Goal: Task Accomplishment & Management: Manage account settings

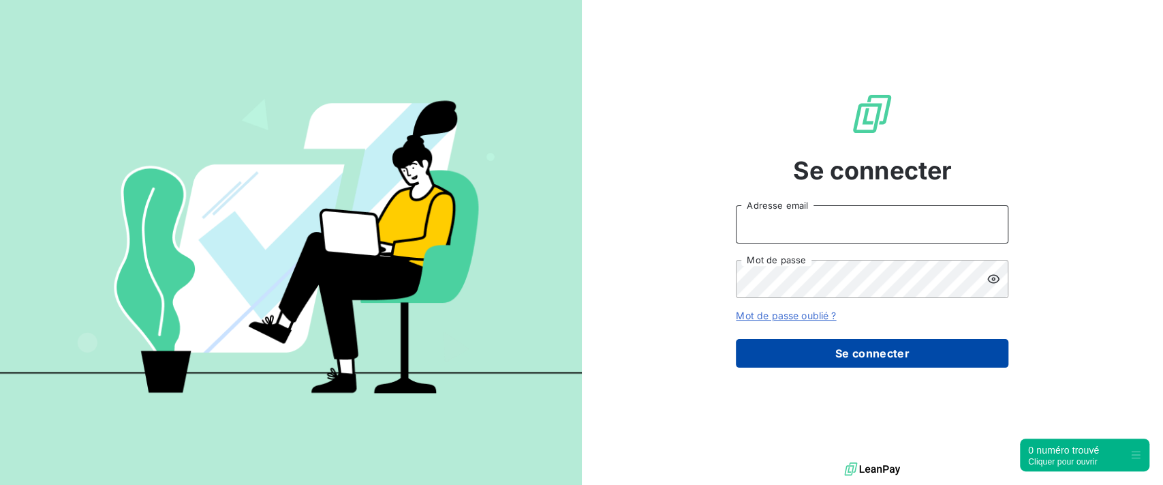
type input "[PERSON_NAME][EMAIL_ADDRESS][DOMAIN_NAME]"
click at [854, 353] on button "Se connecter" at bounding box center [872, 353] width 273 height 29
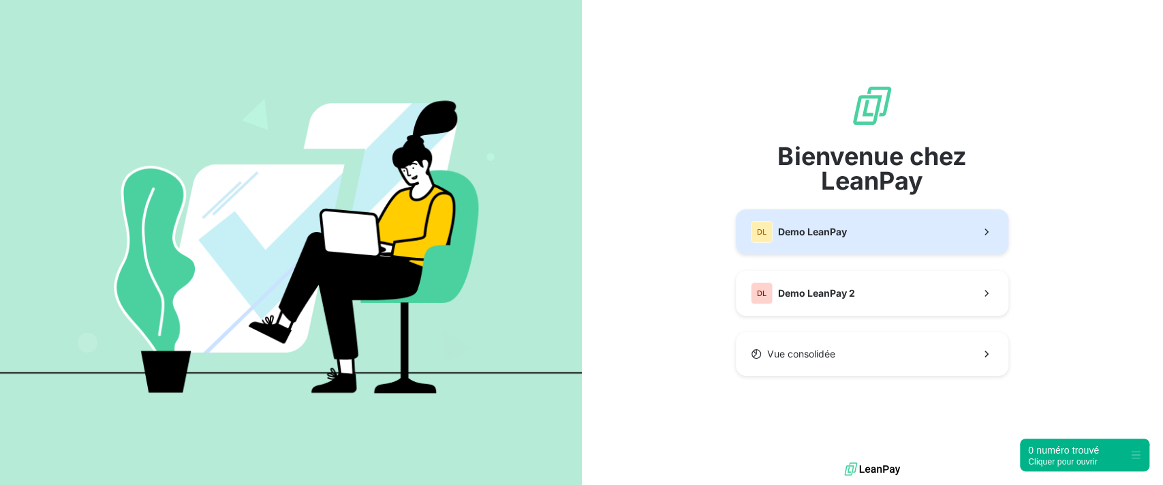
click at [829, 228] on span "Demo LeanPay" at bounding box center [812, 232] width 69 height 14
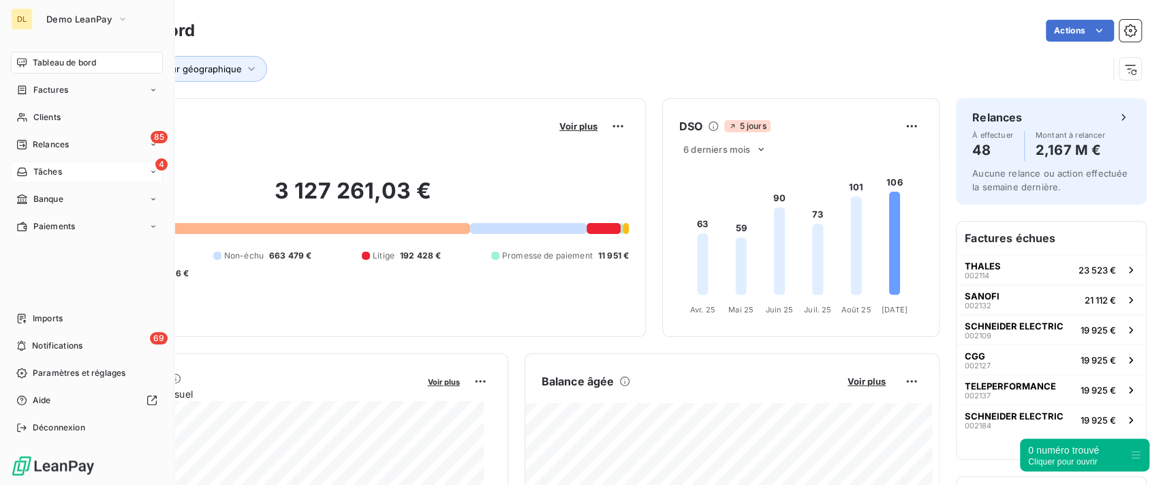
click at [62, 172] on div "4 Tâches" at bounding box center [87, 172] width 152 height 22
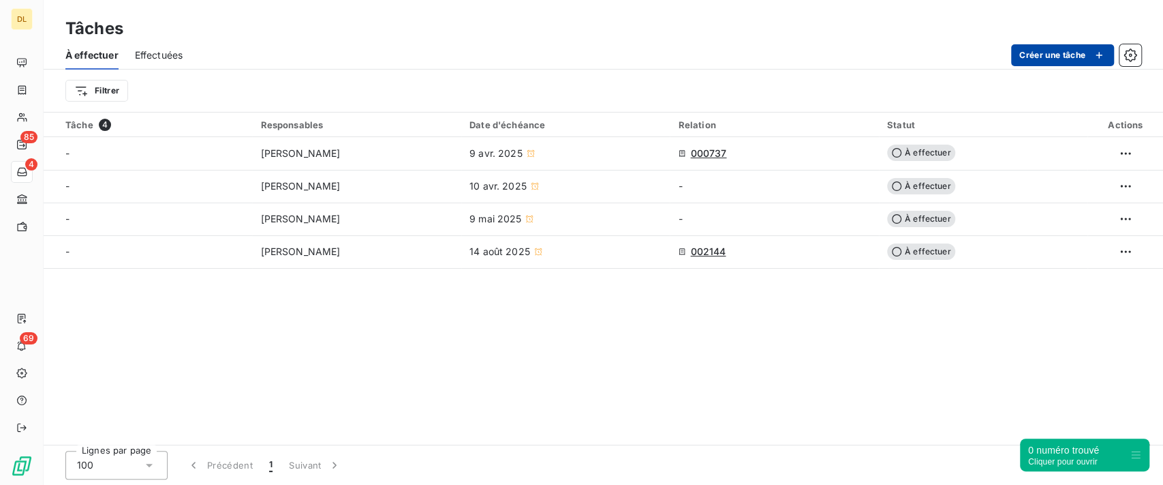
click at [1023, 59] on button "Créer une tâche" at bounding box center [1063, 55] width 103 height 22
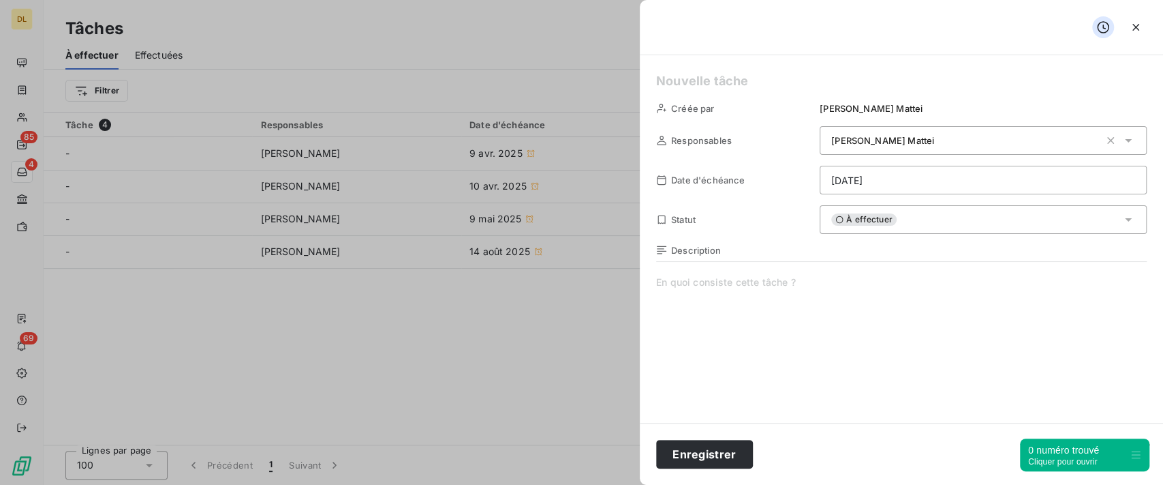
click at [849, 142] on span "[PERSON_NAME]" at bounding box center [883, 140] width 103 height 11
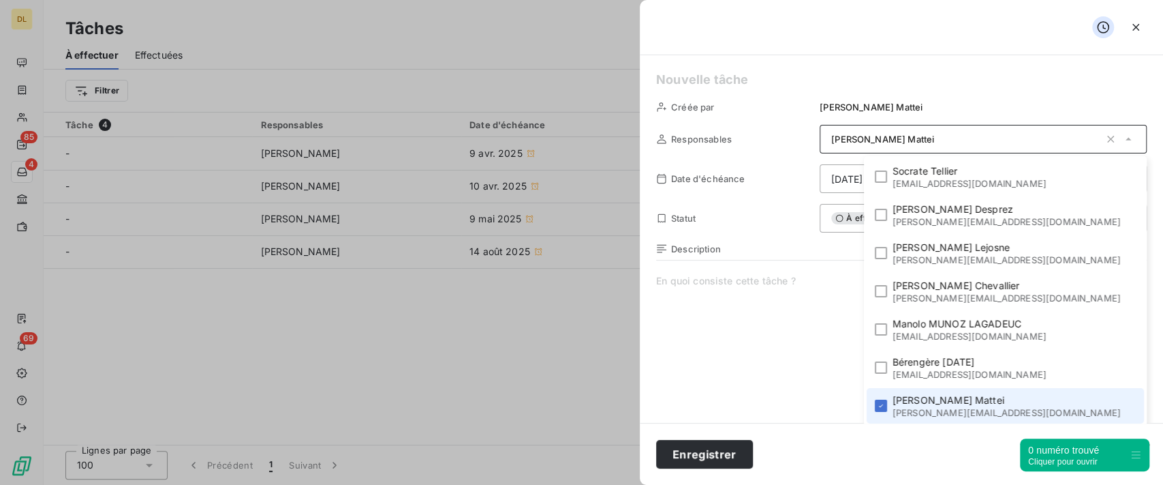
click at [863, 173] on html "DL 85 4 69 Tâches À effectuer Effectuées Créer une tâche Filtrer Tâche 4 Respon…" at bounding box center [581, 242] width 1163 height 485
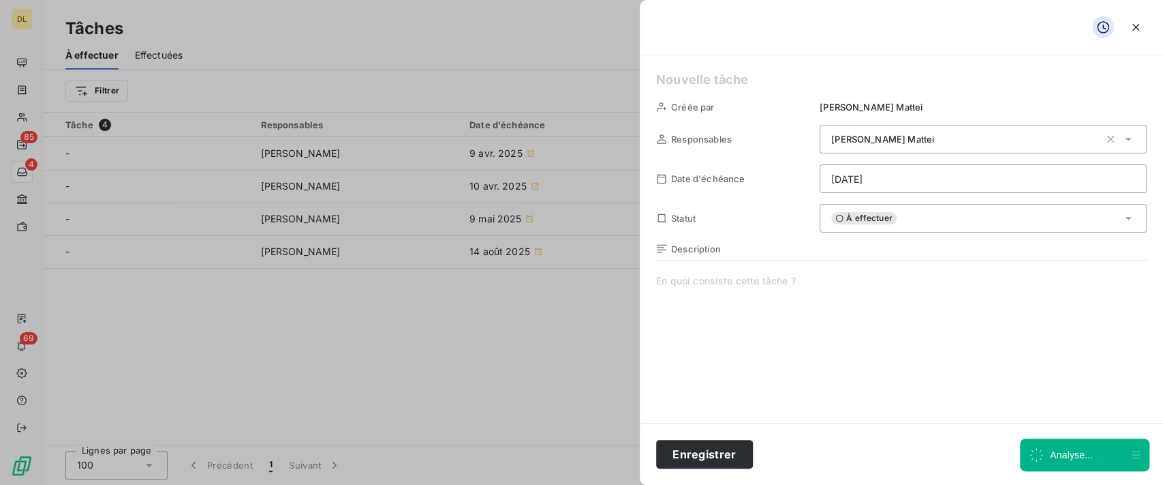
click at [868, 214] on html "DL 85 4 69 Tâches À effectuer Effectuées Créer une tâche Filtrer Tâche 4 Respon…" at bounding box center [581, 242] width 1163 height 485
click at [868, 214] on span "À effectuer" at bounding box center [864, 218] width 65 height 12
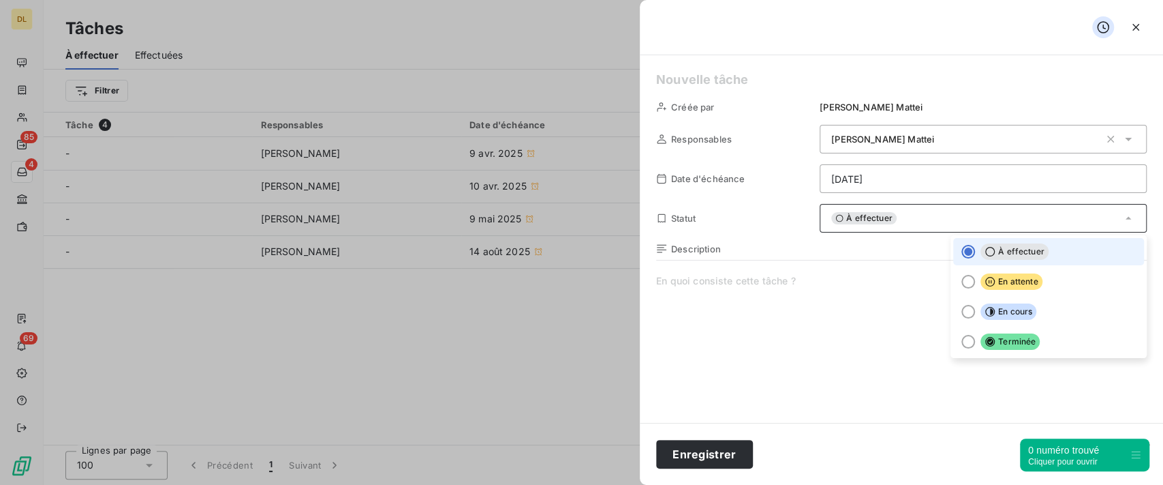
click at [823, 79] on h5 at bounding box center [901, 79] width 491 height 19
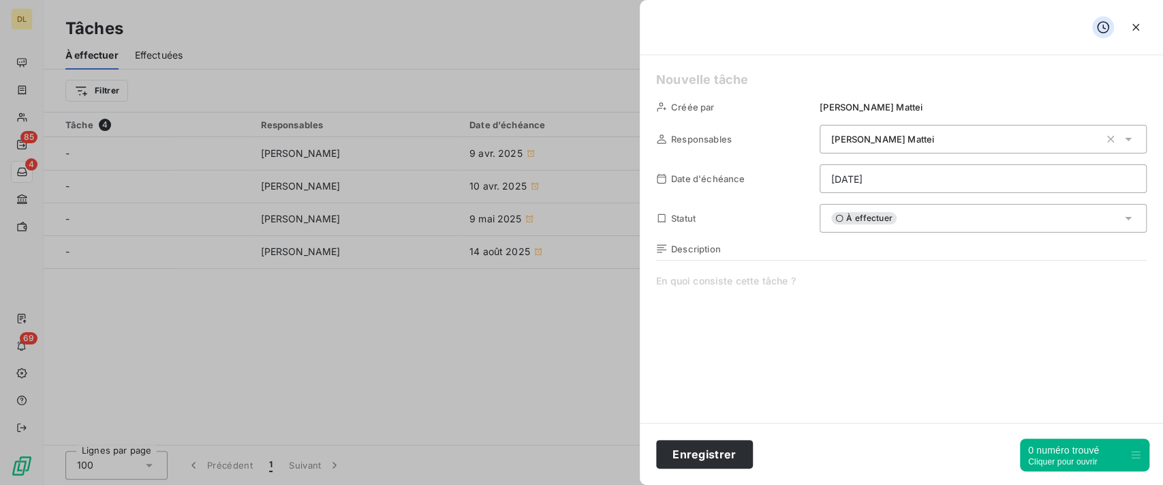
click at [754, 275] on span at bounding box center [901, 405] width 491 height 262
click at [1134, 29] on icon "button" at bounding box center [1136, 27] width 7 height 7
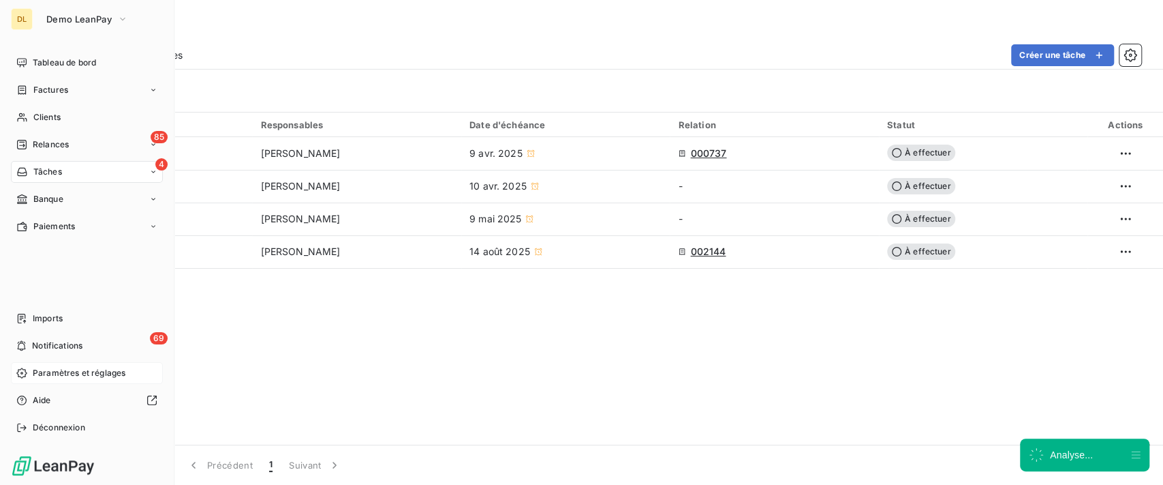
click at [31, 373] on div "Paramètres et réglages" at bounding box center [87, 373] width 152 height 22
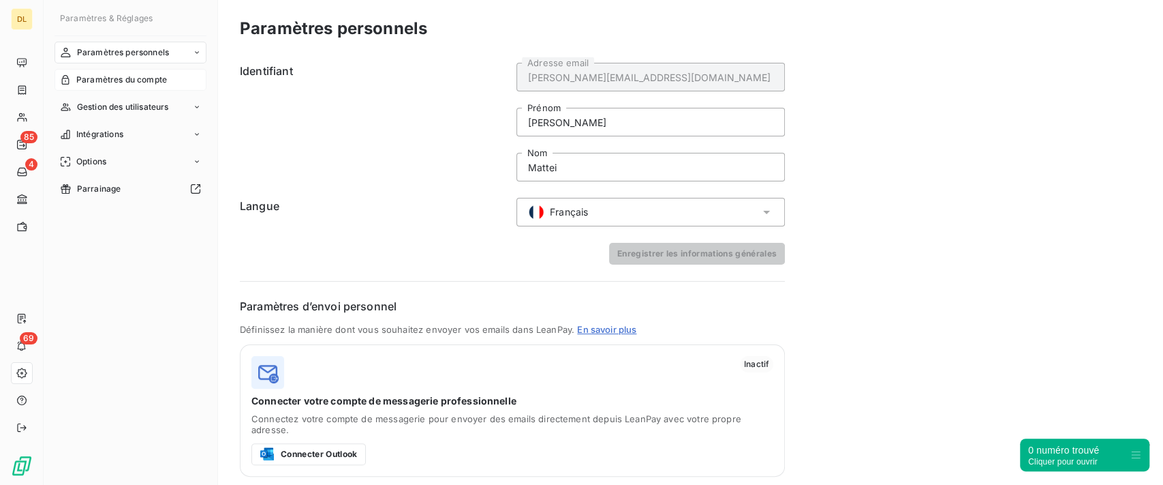
click at [133, 81] on span "Paramètres du compte" at bounding box center [121, 80] width 91 height 12
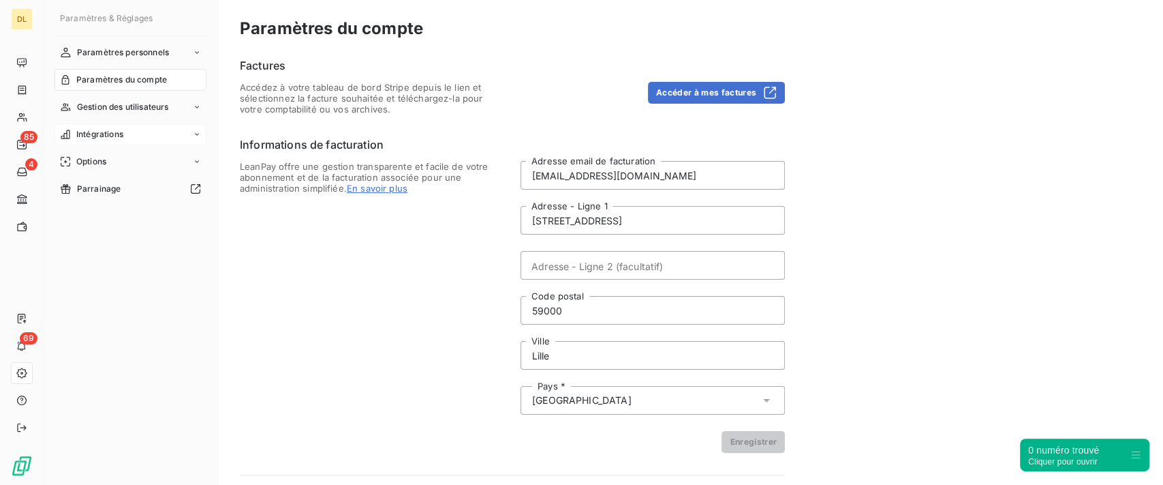
click at [137, 136] on div "Intégrations" at bounding box center [131, 134] width 152 height 22
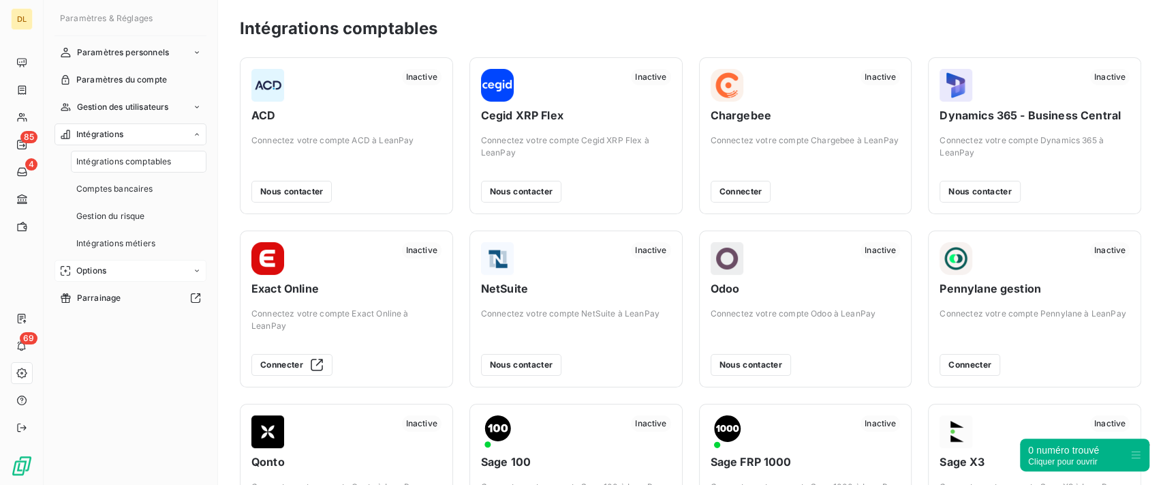
click at [134, 266] on div "Options" at bounding box center [131, 271] width 152 height 22
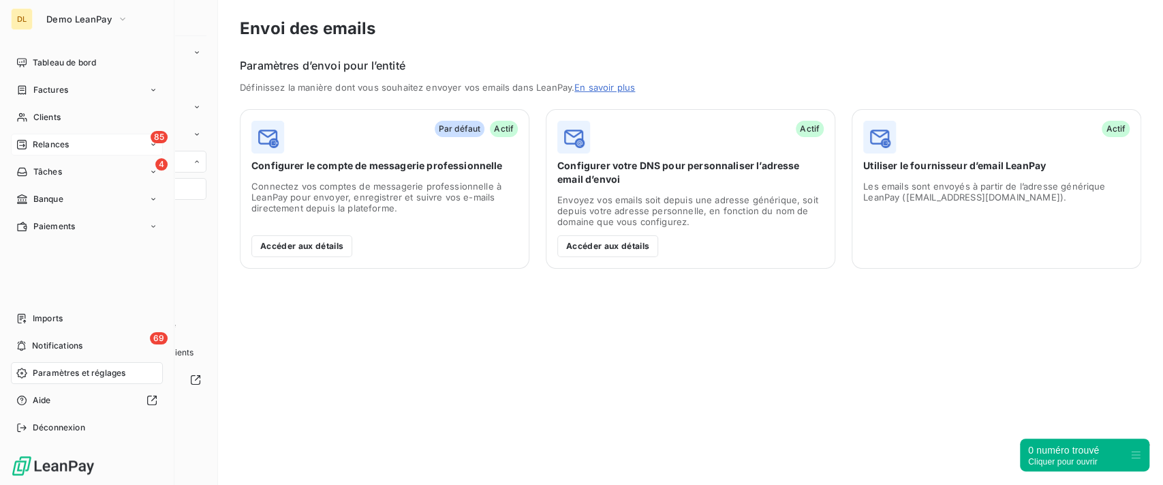
click at [72, 145] on div "85 Relances" at bounding box center [87, 145] width 152 height 22
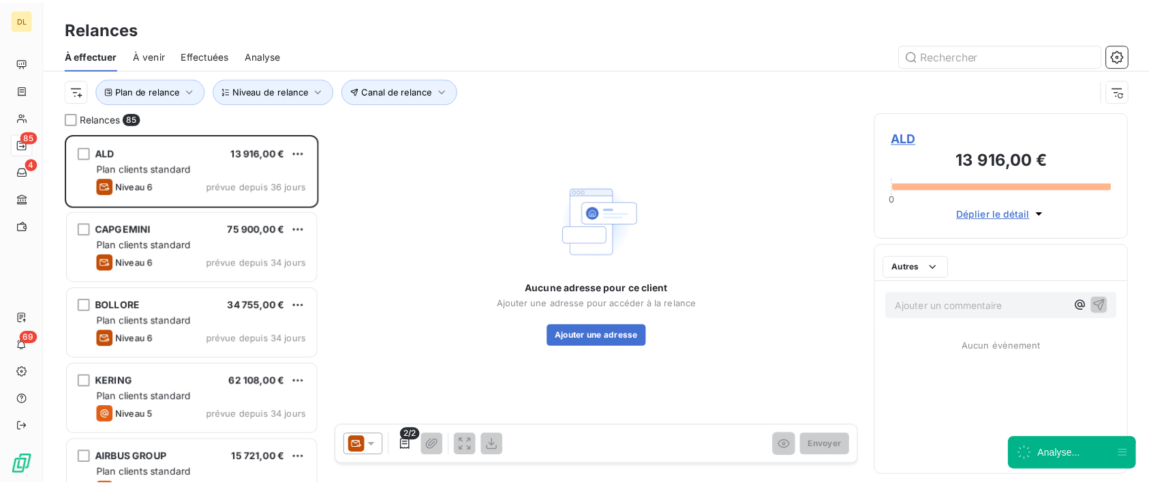
scroll to position [337, 243]
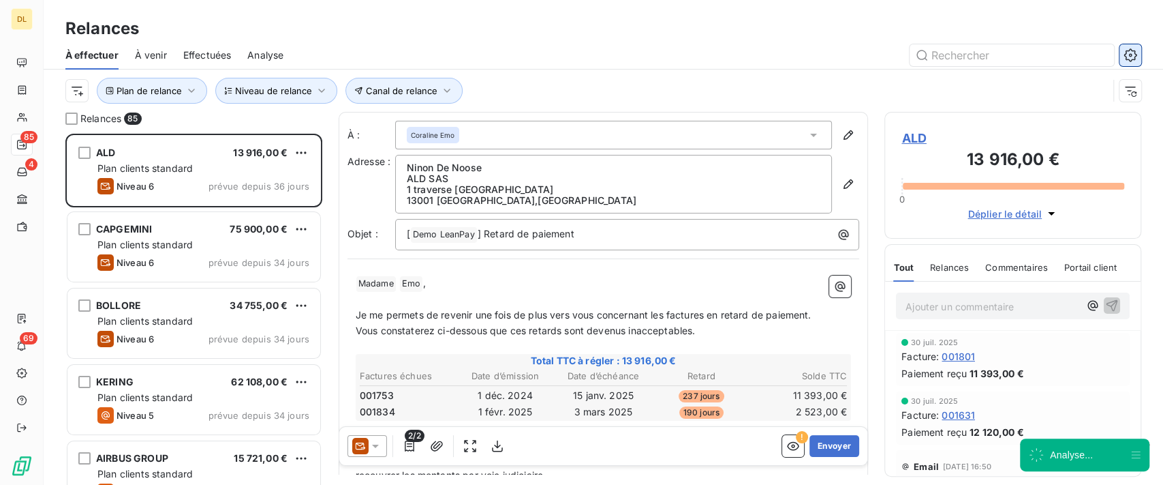
click at [1124, 57] on icon "button" at bounding box center [1131, 55] width 14 height 14
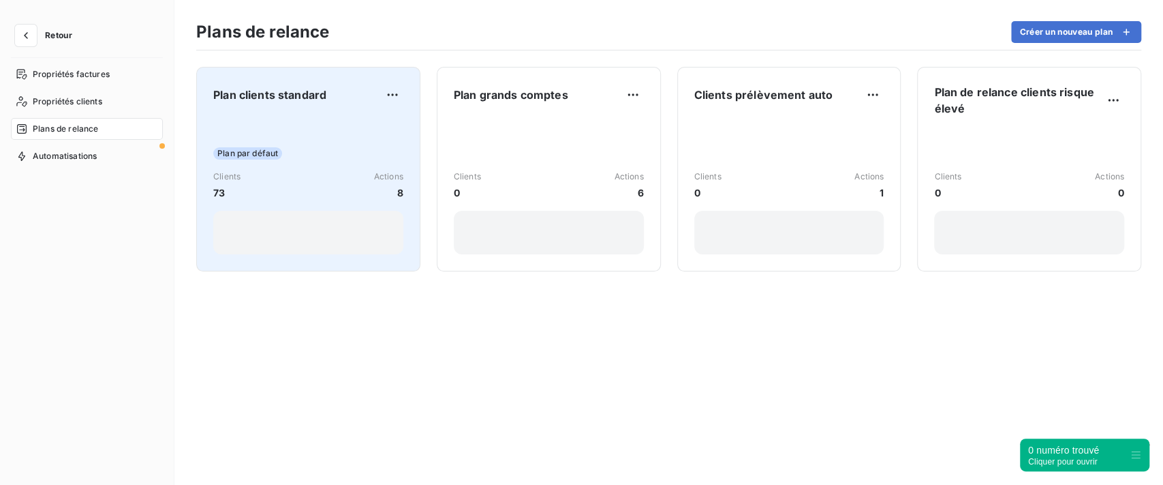
click at [387, 133] on div "Plan par défaut Clients 73 Actions 8" at bounding box center [308, 186] width 190 height 138
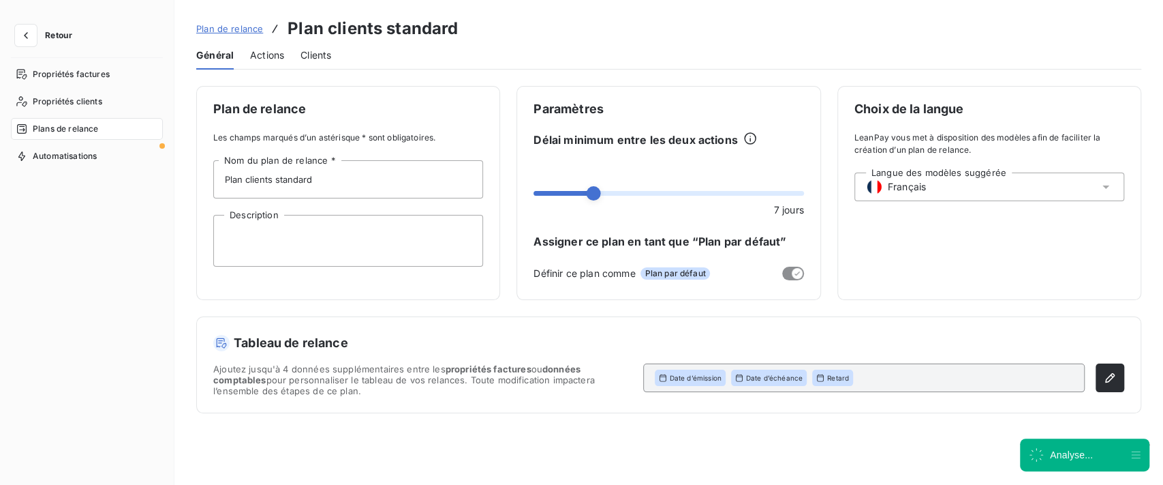
click at [264, 54] on span "Actions" at bounding box center [267, 55] width 34 height 14
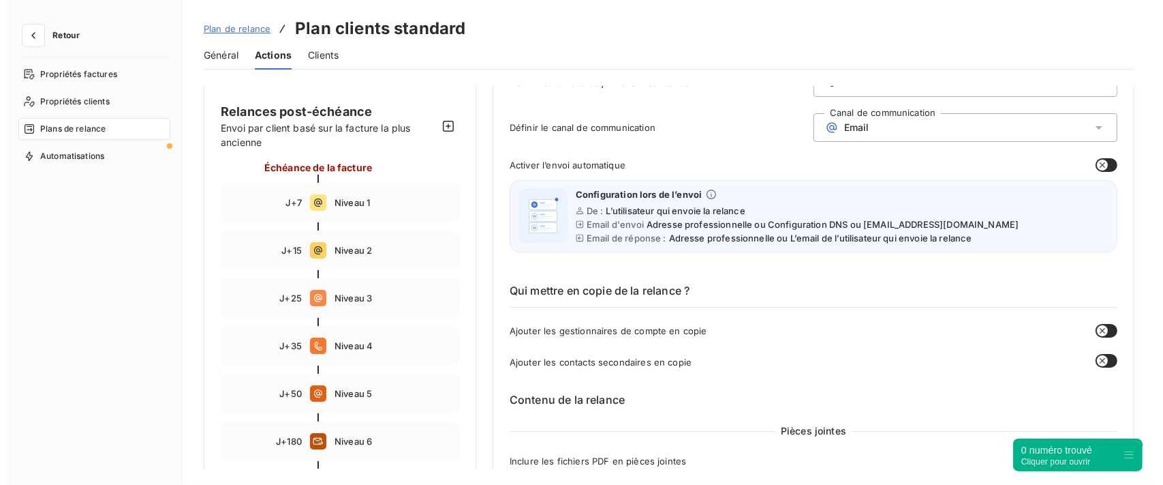
scroll to position [91, 0]
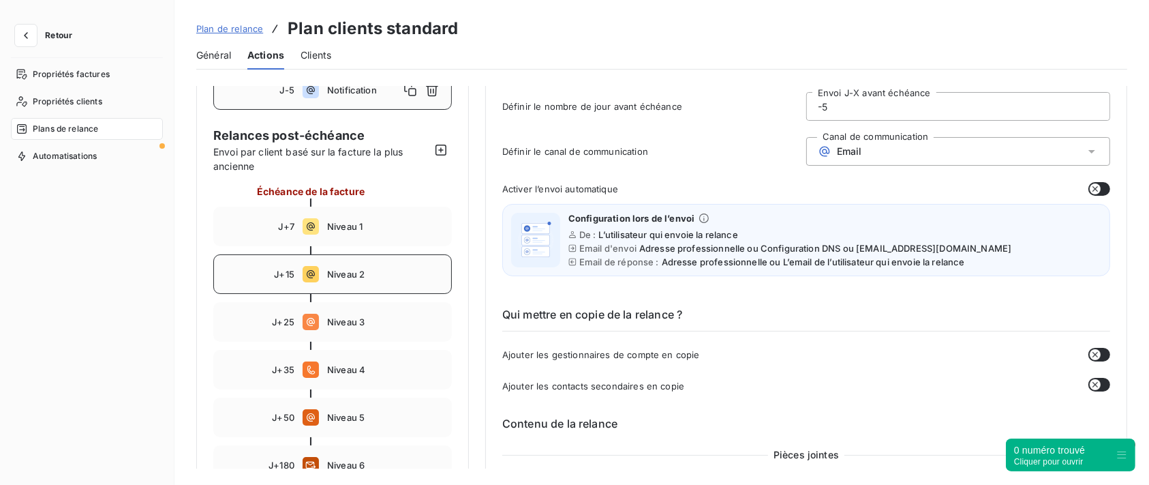
click at [396, 270] on span "Niveau 2" at bounding box center [385, 274] width 116 height 11
type input "15"
click at [881, 149] on div "Email" at bounding box center [958, 151] width 304 height 29
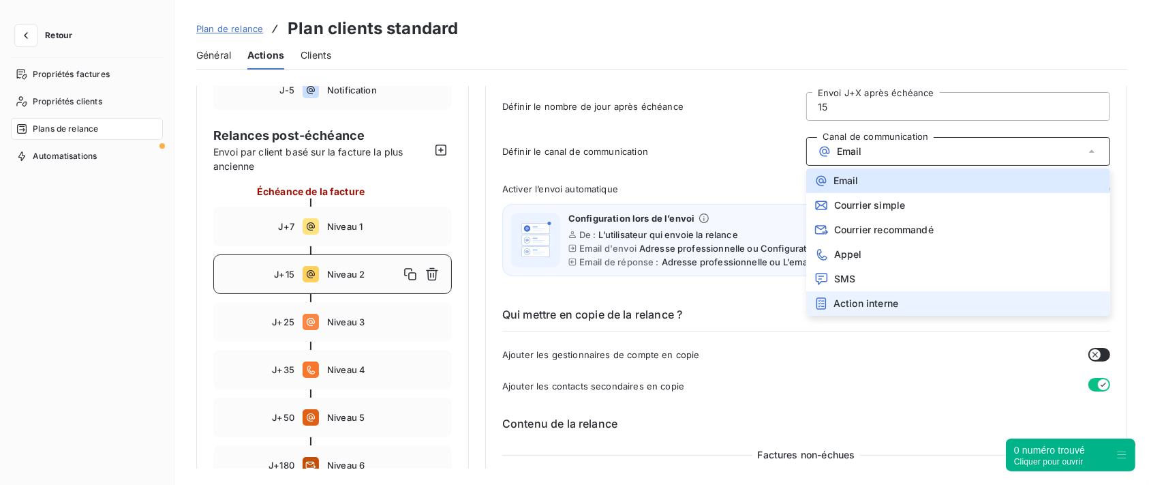
click at [853, 303] on span "Action interne" at bounding box center [866, 303] width 65 height 11
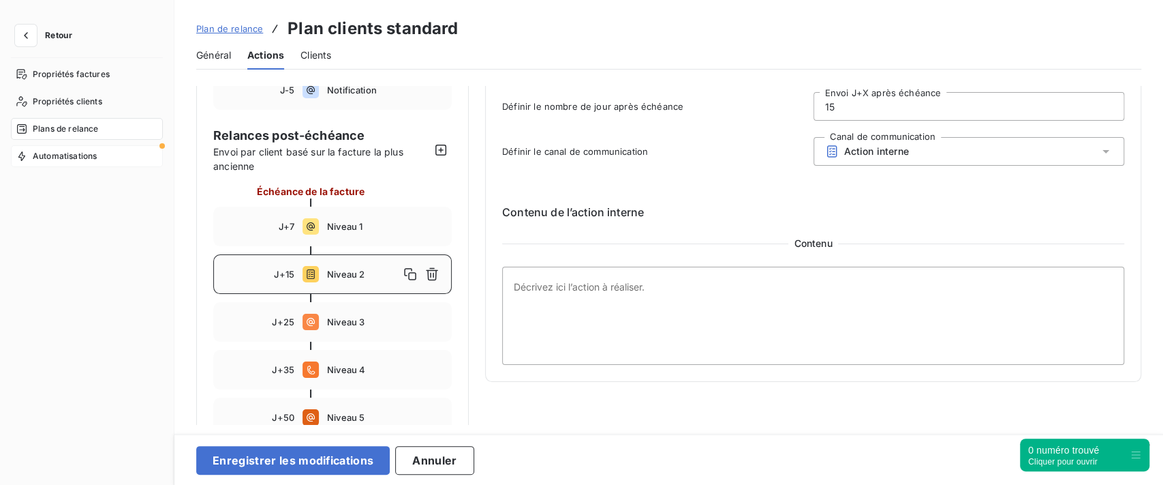
click at [109, 161] on div "Automatisations" at bounding box center [87, 156] width 152 height 22
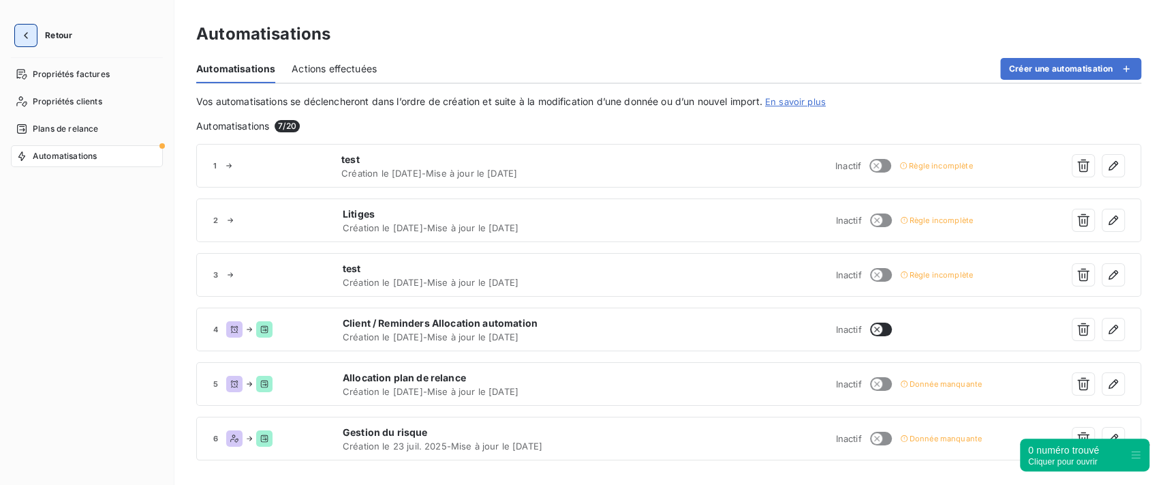
click at [24, 37] on icon "button" at bounding box center [26, 36] width 14 height 14
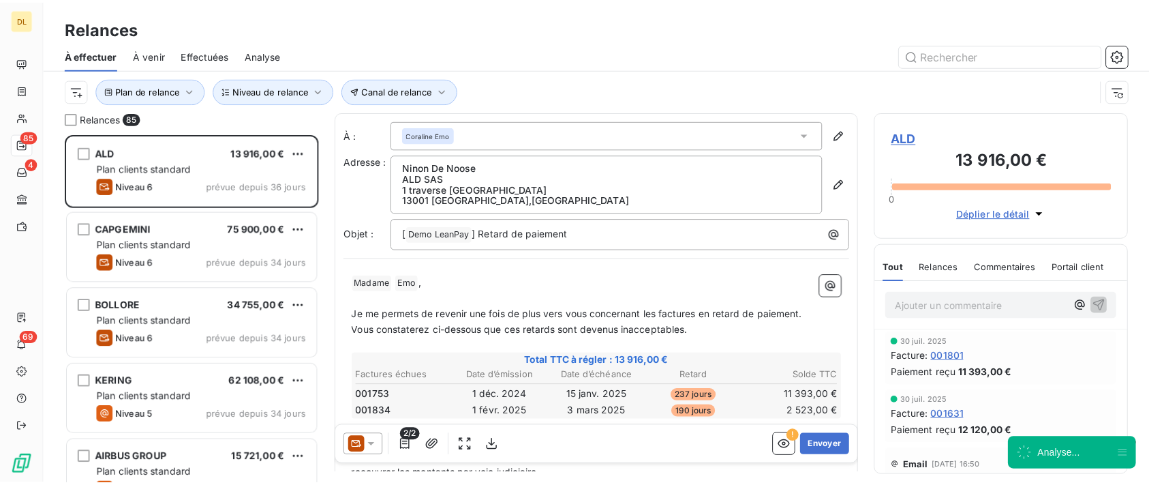
scroll to position [337, 243]
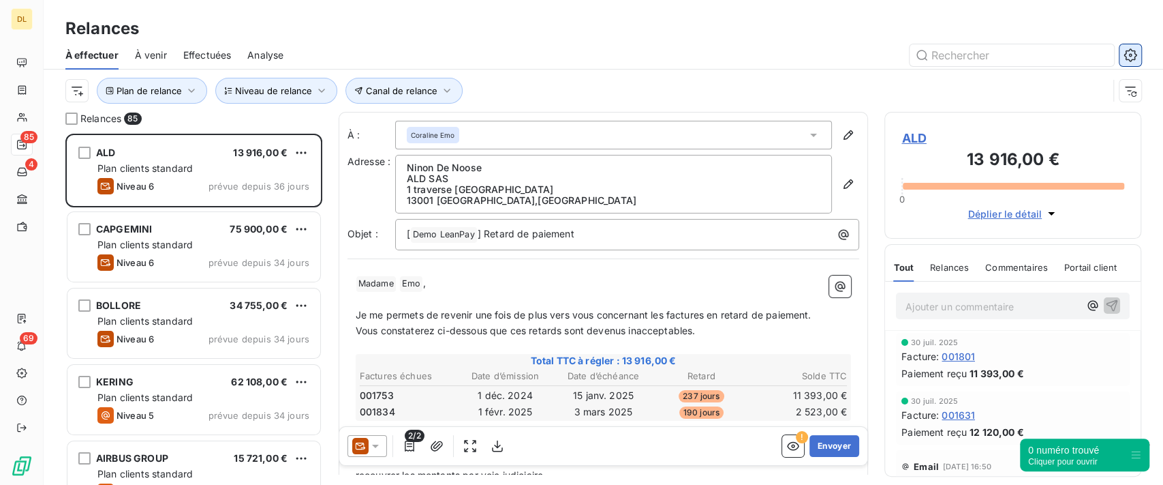
click at [1131, 57] on icon "button" at bounding box center [1131, 55] width 14 height 14
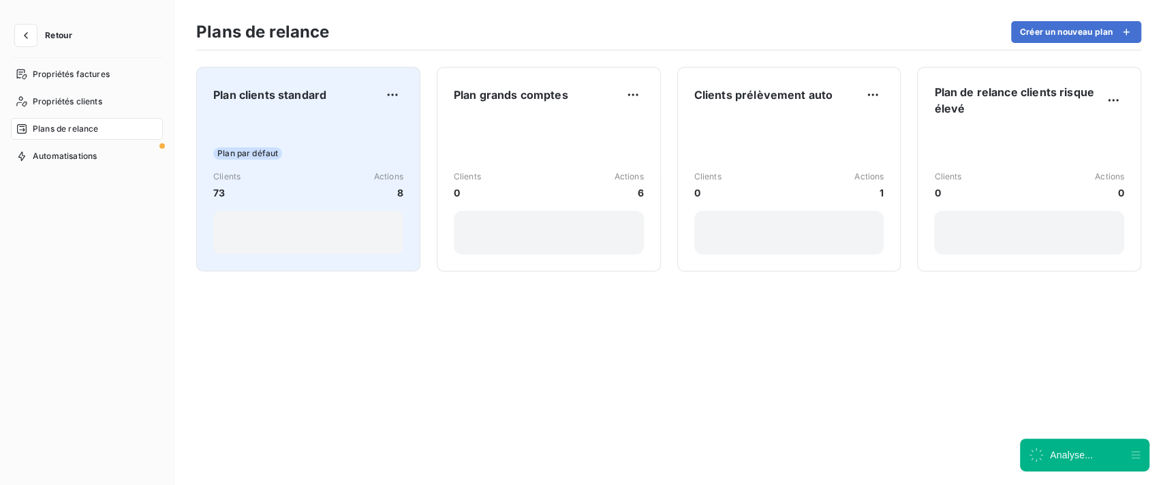
click at [374, 142] on div "Plan par défaut Clients 73 Actions 8" at bounding box center [308, 186] width 190 height 138
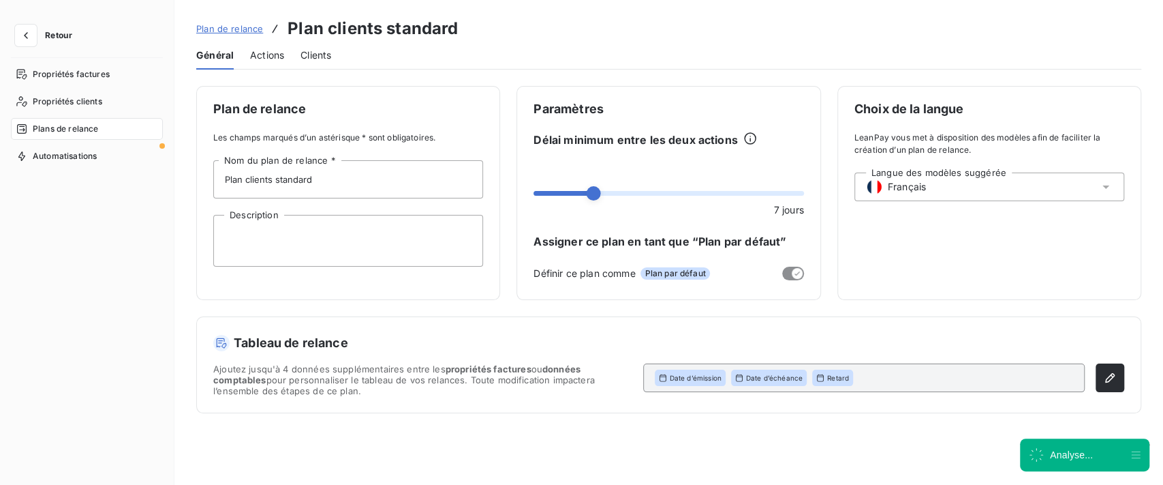
click at [271, 57] on span "Actions" at bounding box center [267, 55] width 34 height 14
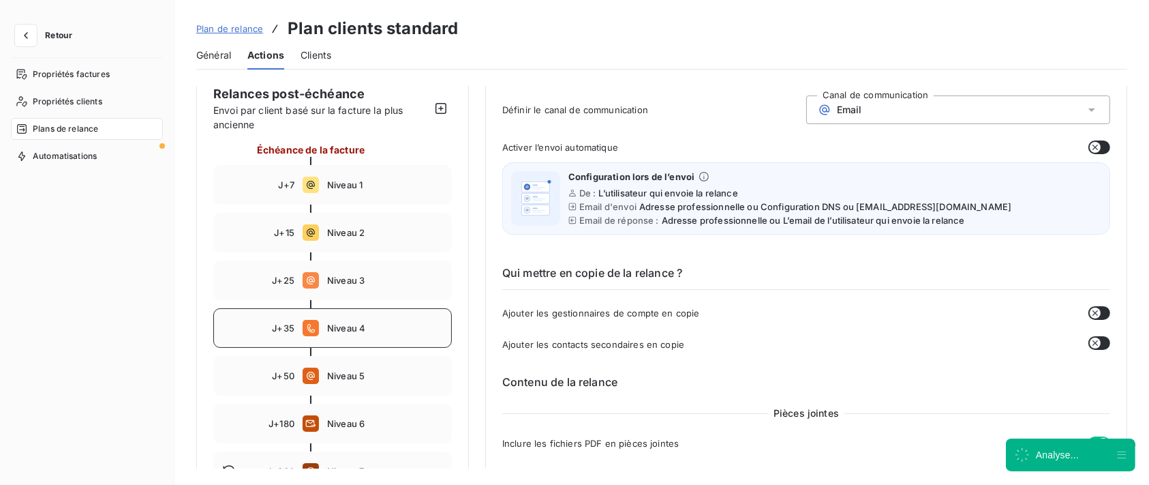
scroll to position [181, 0]
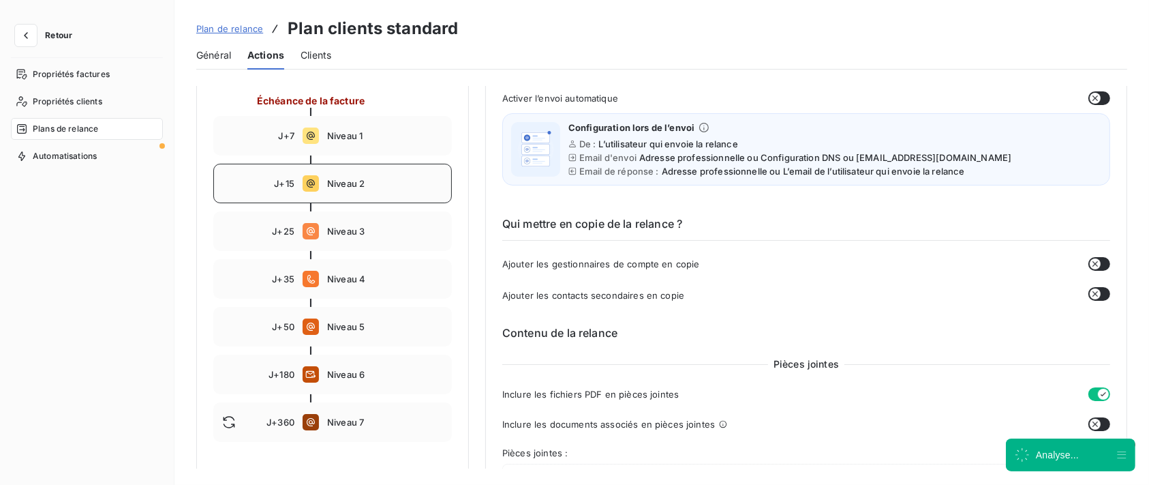
click at [362, 180] on span "Niveau 2" at bounding box center [385, 183] width 116 height 11
type input "15"
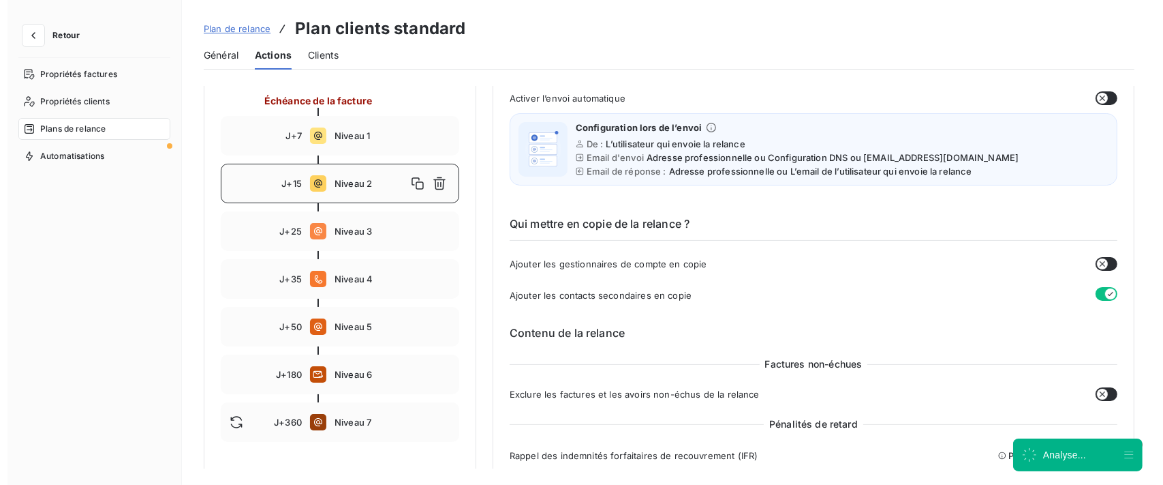
scroll to position [0, 0]
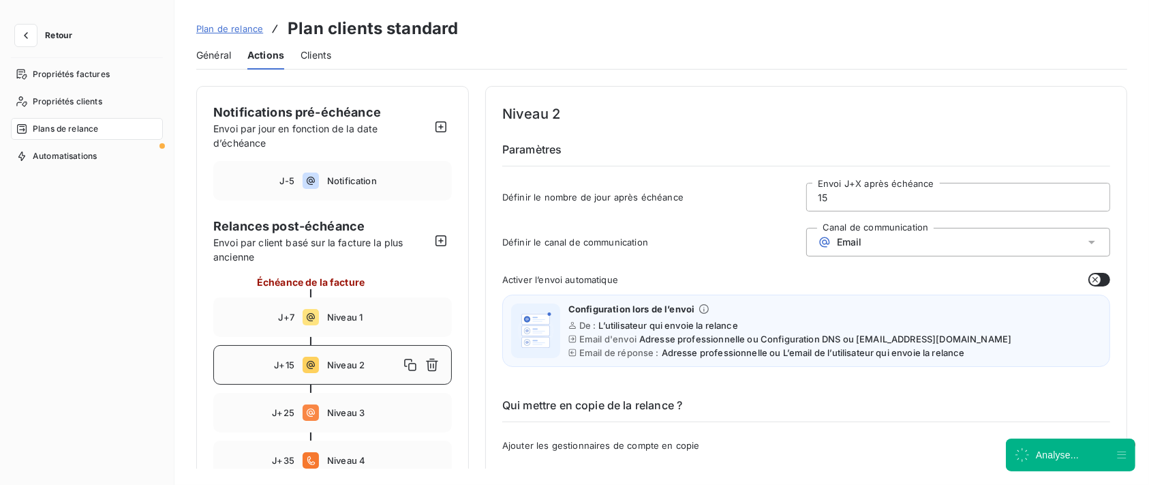
click at [920, 228] on div "Email" at bounding box center [958, 242] width 304 height 29
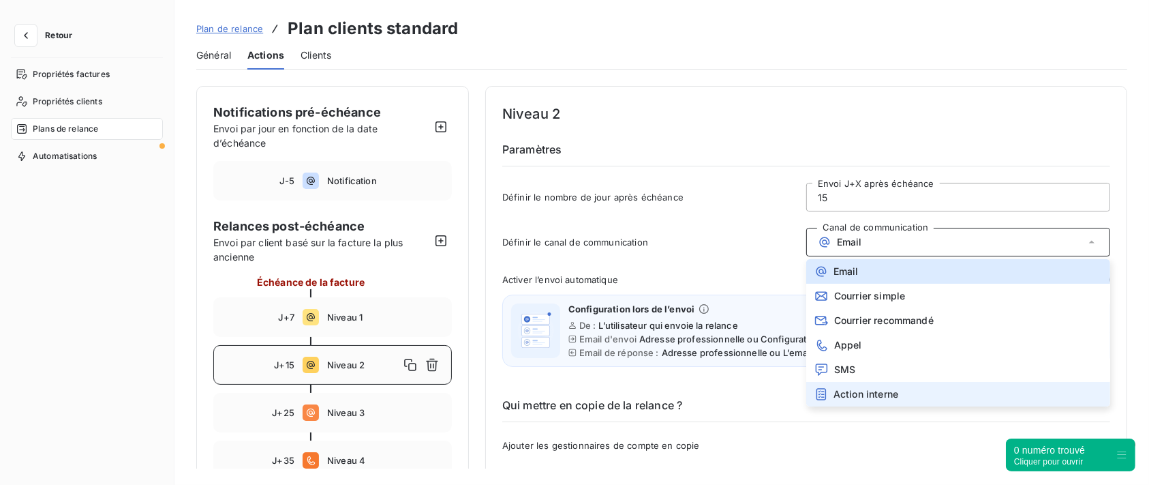
click at [851, 390] on span "Action interne" at bounding box center [866, 394] width 65 height 11
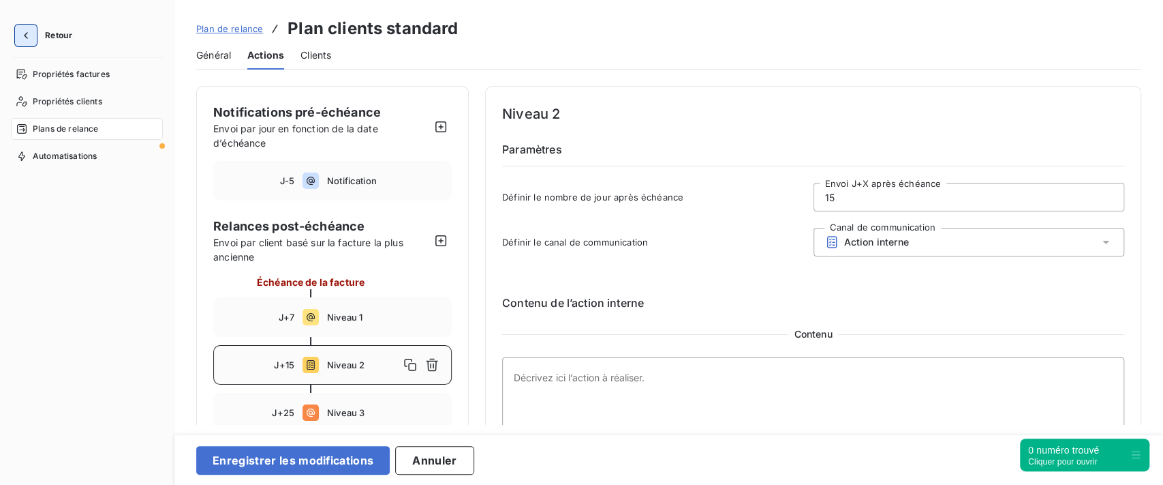
click at [21, 32] on icon "button" at bounding box center [26, 36] width 14 height 14
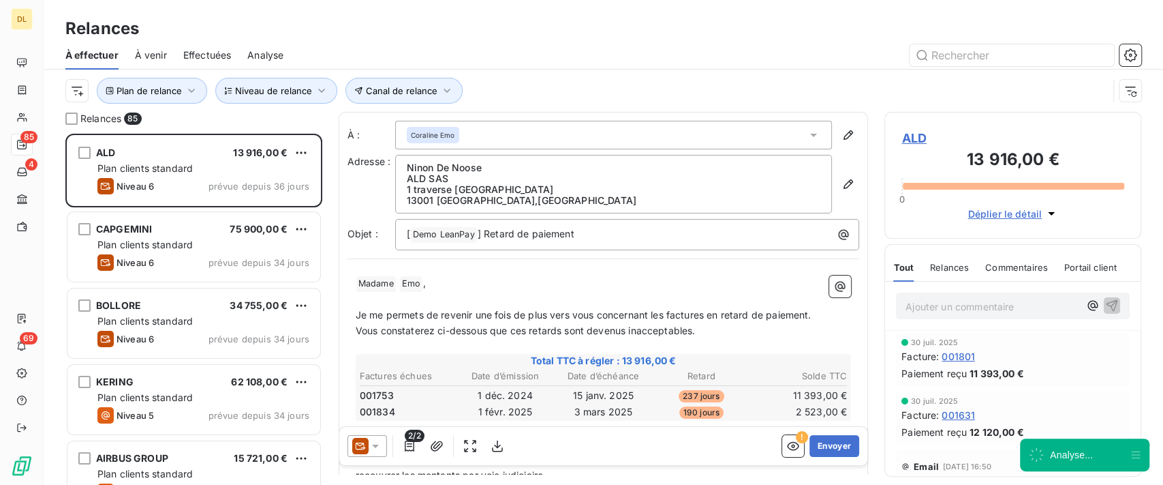
scroll to position [337, 243]
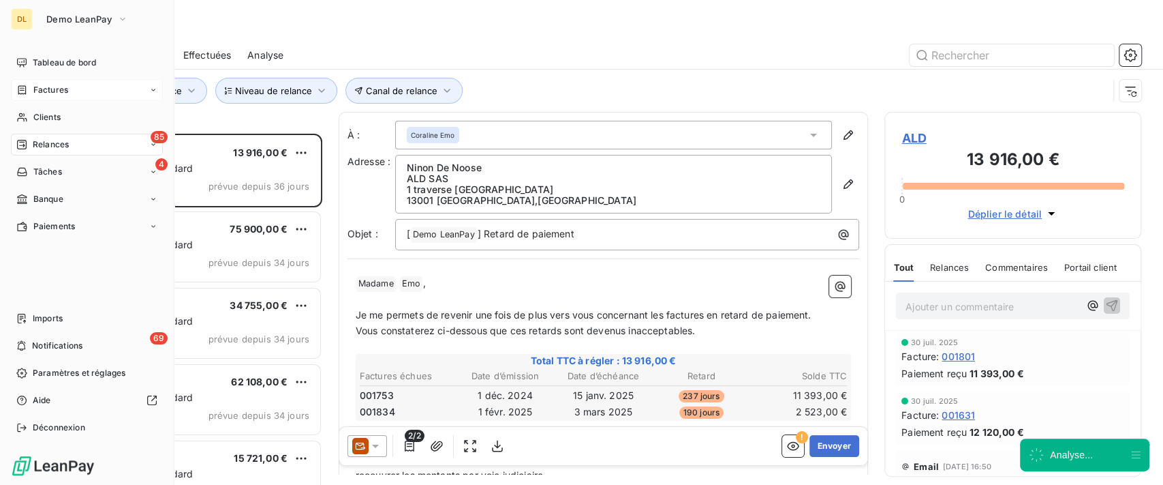
click at [44, 92] on span "Factures" at bounding box center [50, 90] width 35 height 12
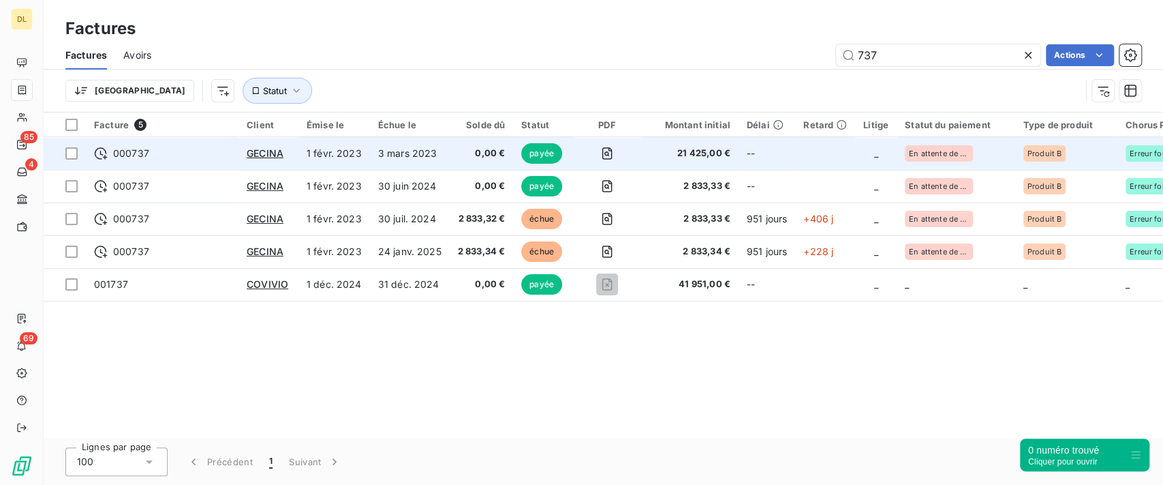
click at [701, 155] on span "21 425,00 €" at bounding box center [690, 154] width 82 height 14
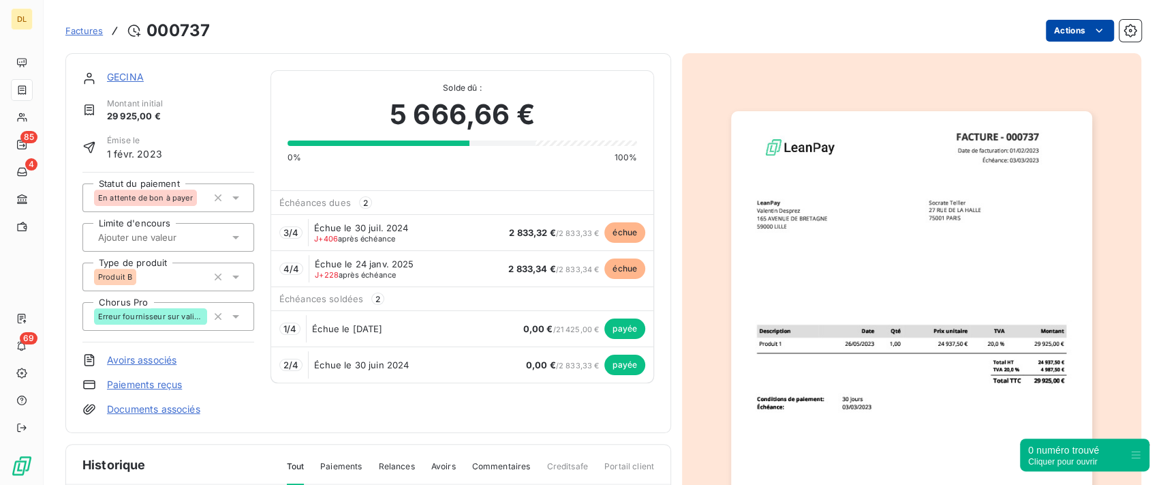
click at [1047, 35] on html "DL 85 4 69 Factures [DRIVERS_LICENSE_NUMBER] Actions GECINA Montant initial 29 …" at bounding box center [581, 242] width 1163 height 485
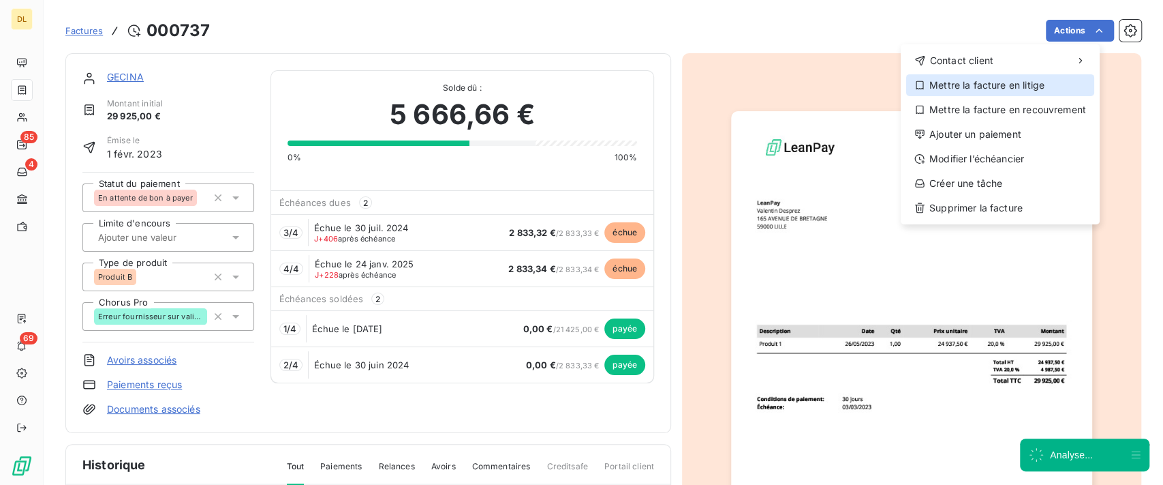
click at [982, 83] on div "Mettre la facture en litige" at bounding box center [1001, 85] width 188 height 22
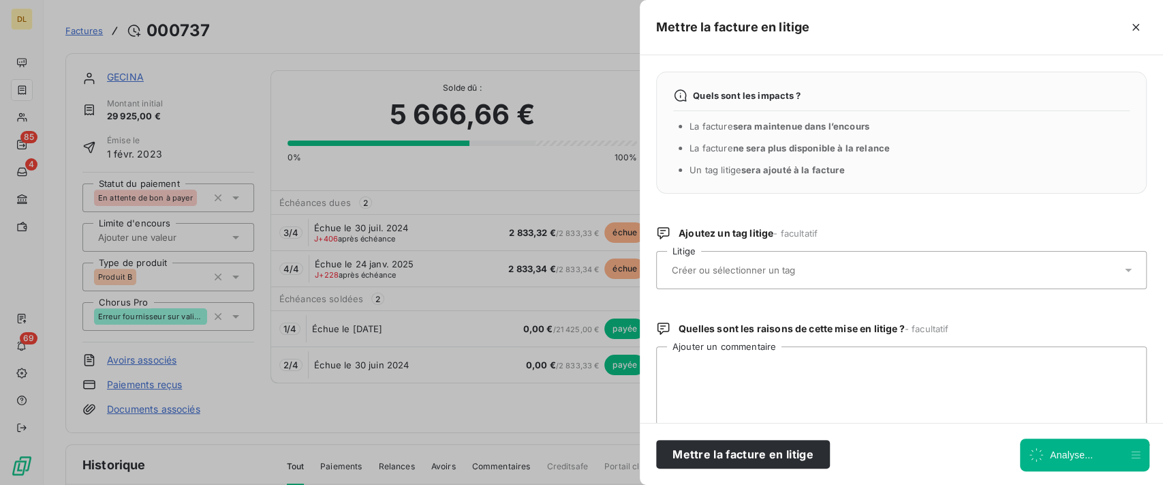
click at [791, 258] on div at bounding box center [895, 270] width 454 height 29
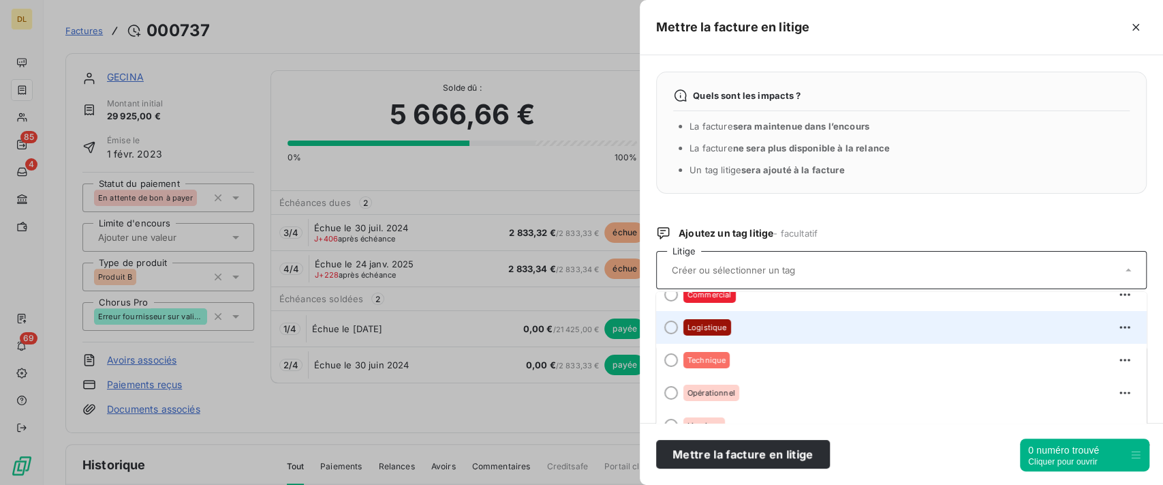
scroll to position [71, 0]
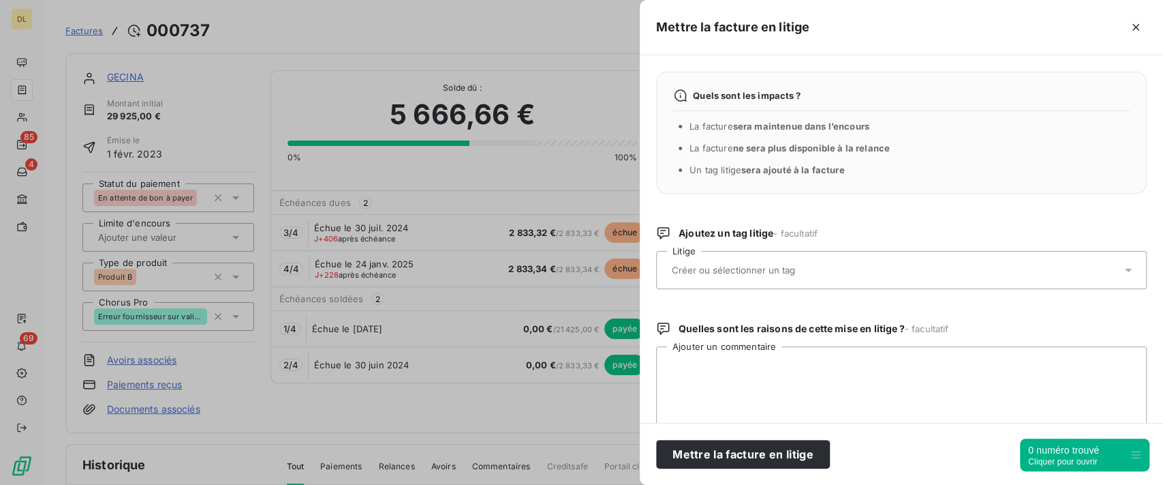
click at [548, 51] on div at bounding box center [581, 242] width 1163 height 485
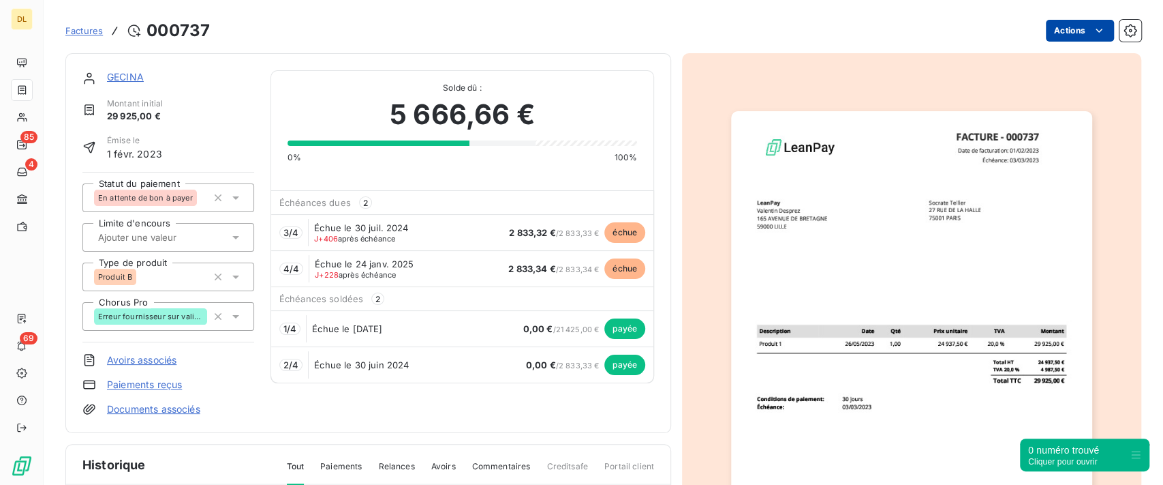
click at [1049, 35] on html "DL 85 4 69 Factures [DRIVERS_LICENSE_NUMBER] Actions GECINA Montant initial 29 …" at bounding box center [581, 242] width 1163 height 485
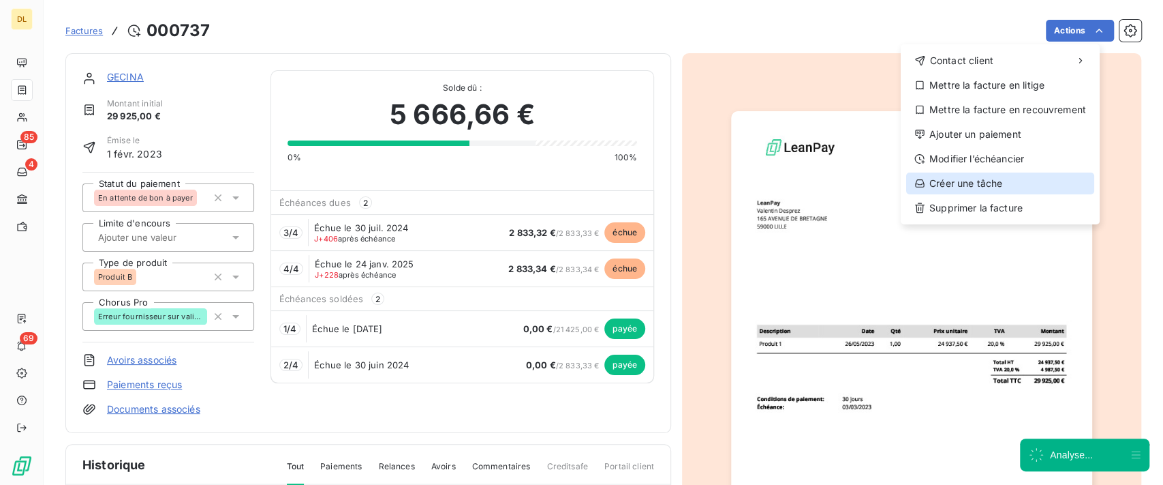
click at [955, 177] on div "Créer une tâche" at bounding box center [1001, 183] width 188 height 22
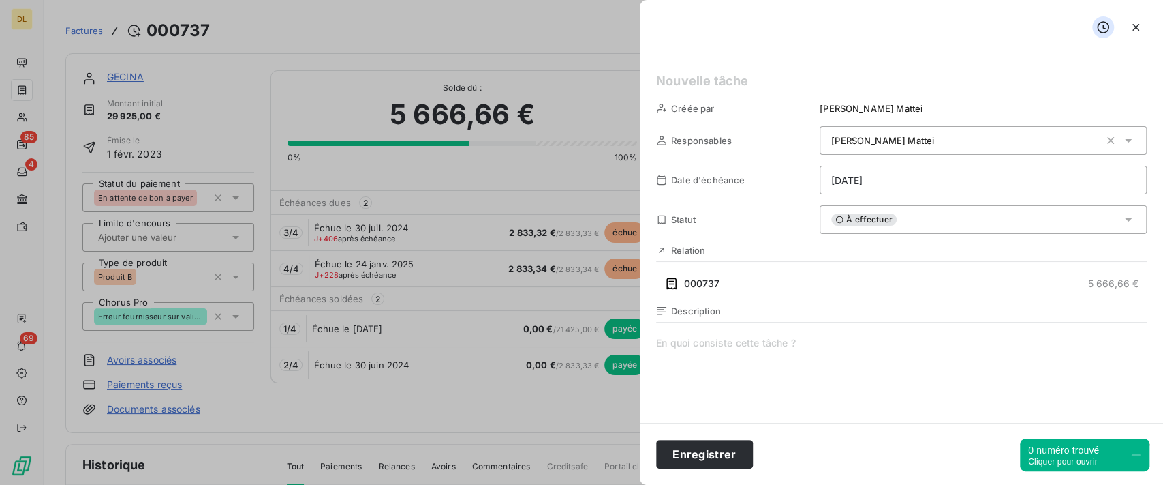
scroll to position [91, 0]
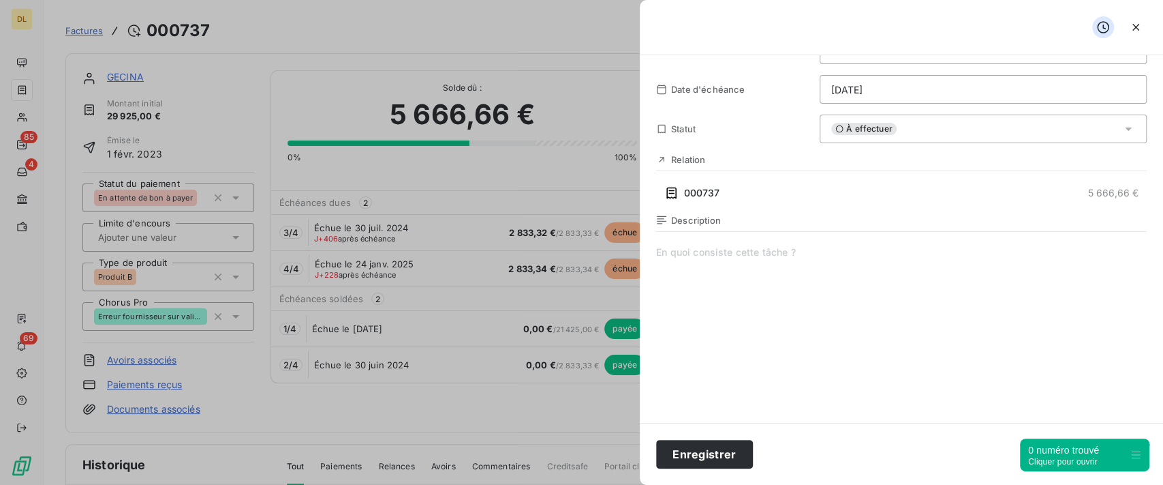
click at [737, 264] on span at bounding box center [901, 376] width 491 height 262
click at [1134, 38] on div at bounding box center [901, 27] width 523 height 55
click at [1138, 31] on icon "button" at bounding box center [1136, 27] width 14 height 14
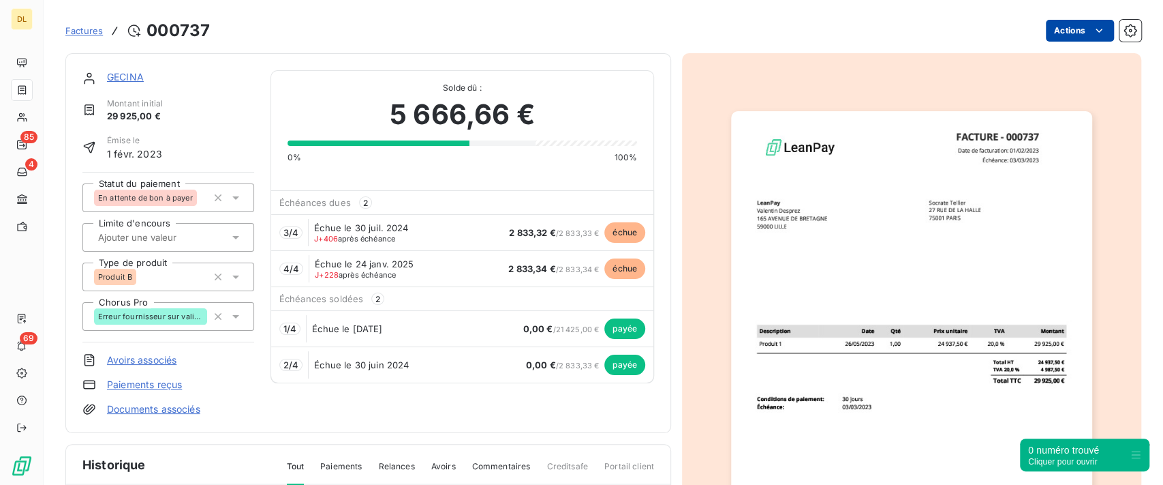
click at [1063, 33] on html "DL 85 4 69 Factures [DRIVERS_LICENSE_NUMBER] Actions GECINA Montant initial 29 …" at bounding box center [581, 242] width 1163 height 485
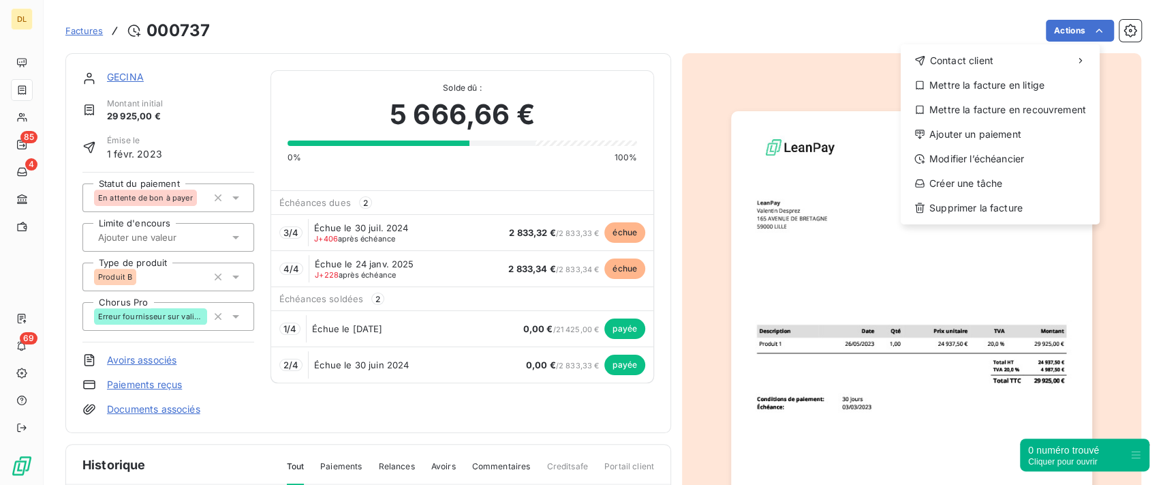
click at [827, 43] on html "DL 85 4 69 Factures [DRIVERS_LICENSE_NUMBER] Actions Contact client Mettre la f…" at bounding box center [581, 242] width 1163 height 485
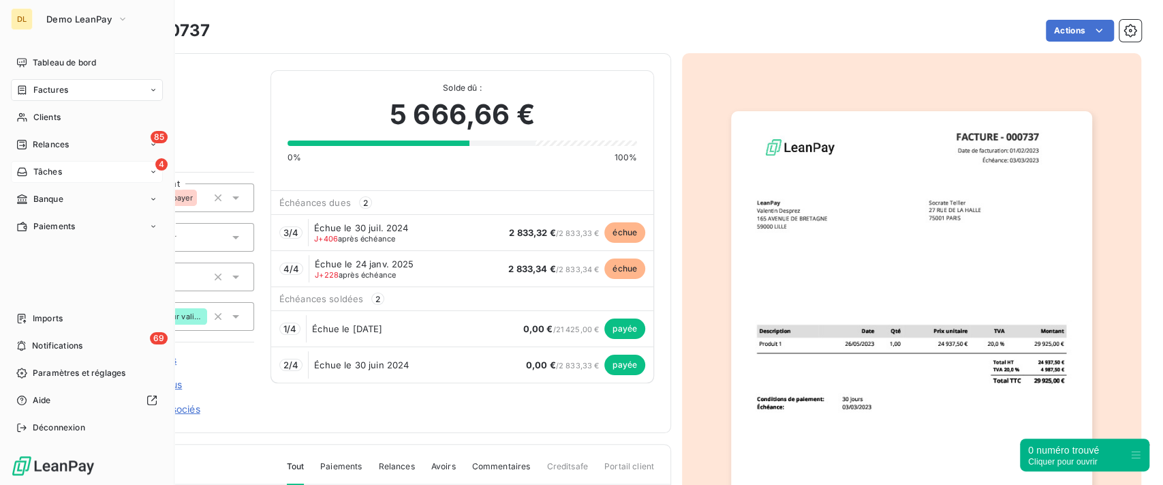
click at [61, 168] on span "Tâches" at bounding box center [47, 172] width 29 height 12
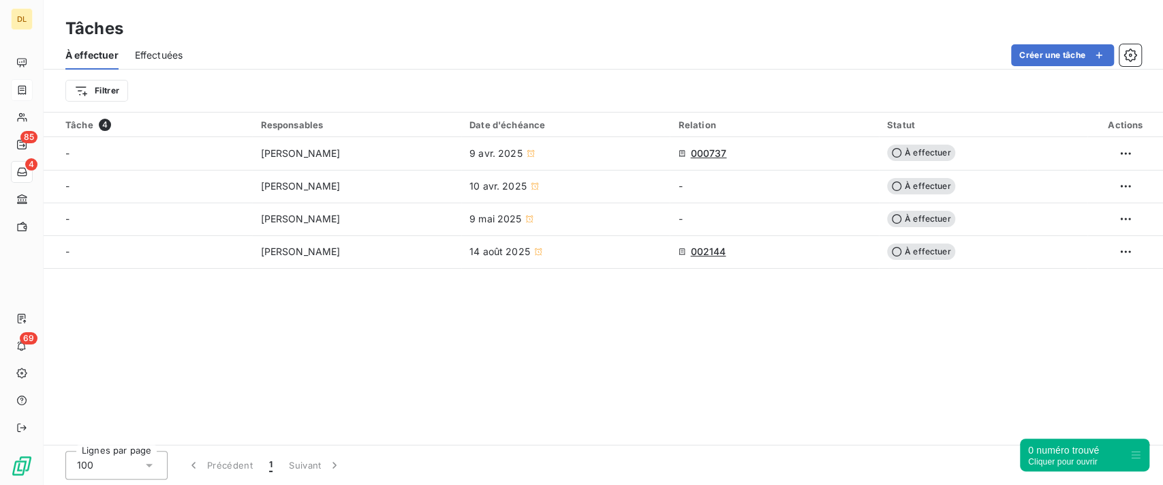
click at [164, 55] on span "Effectuées" at bounding box center [159, 55] width 48 height 14
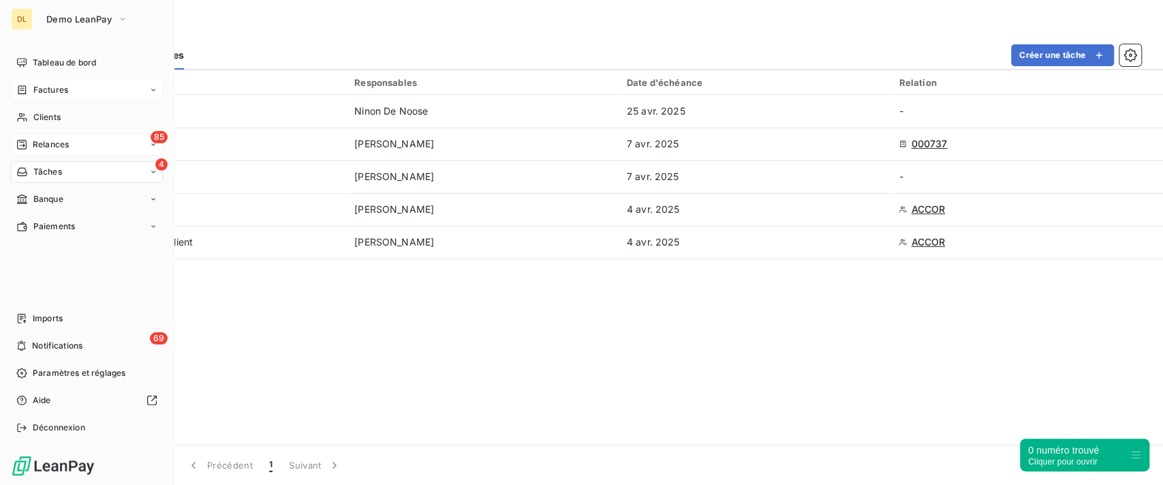
click at [27, 146] on div "Relances" at bounding box center [42, 144] width 52 height 12
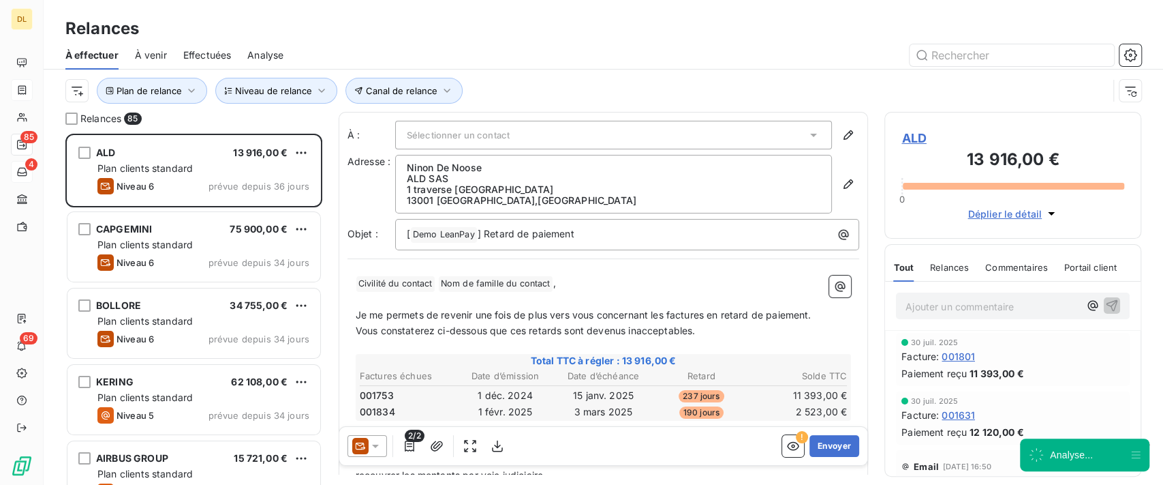
scroll to position [337, 243]
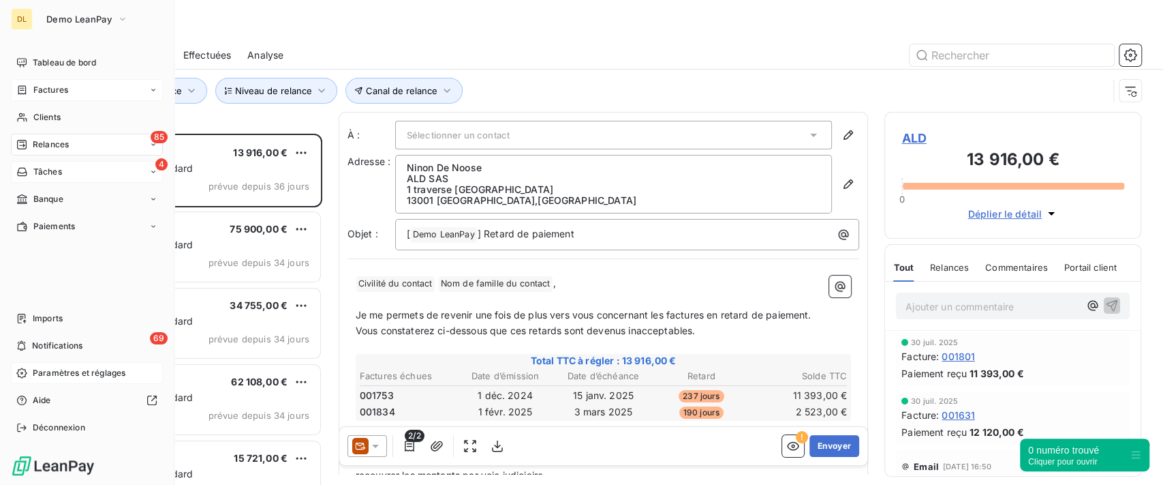
click at [37, 374] on span "Paramètres et réglages" at bounding box center [79, 373] width 93 height 12
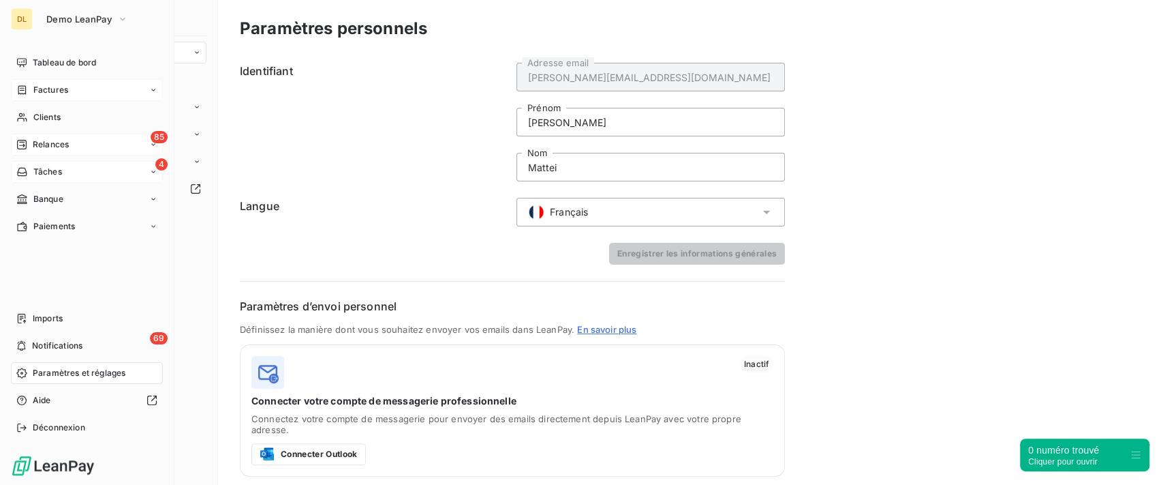
click at [22, 142] on icon at bounding box center [21, 144] width 11 height 11
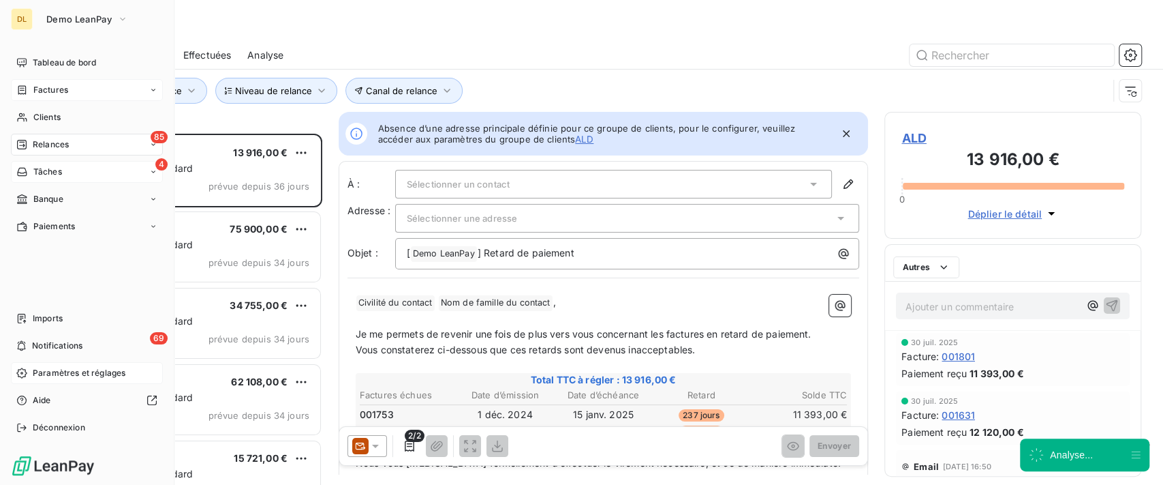
scroll to position [337, 243]
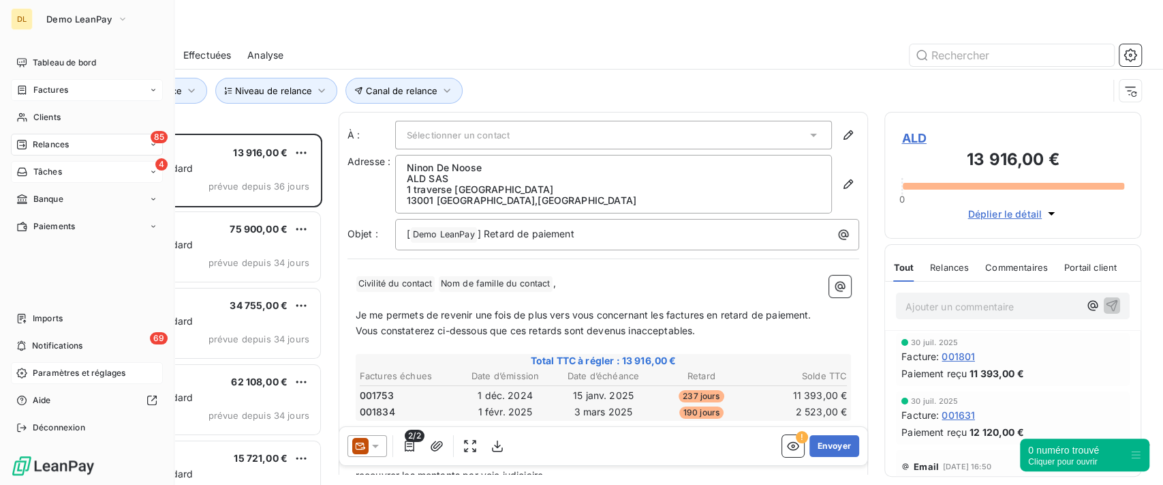
click at [60, 368] on span "Paramètres et réglages" at bounding box center [79, 373] width 93 height 12
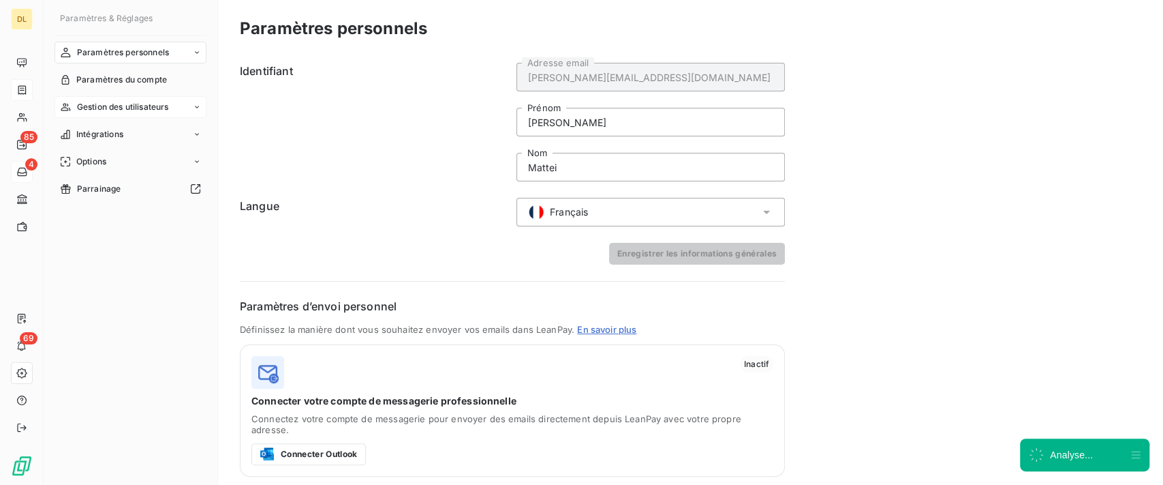
click at [144, 111] on span "Gestion des utilisateurs" at bounding box center [123, 107] width 92 height 12
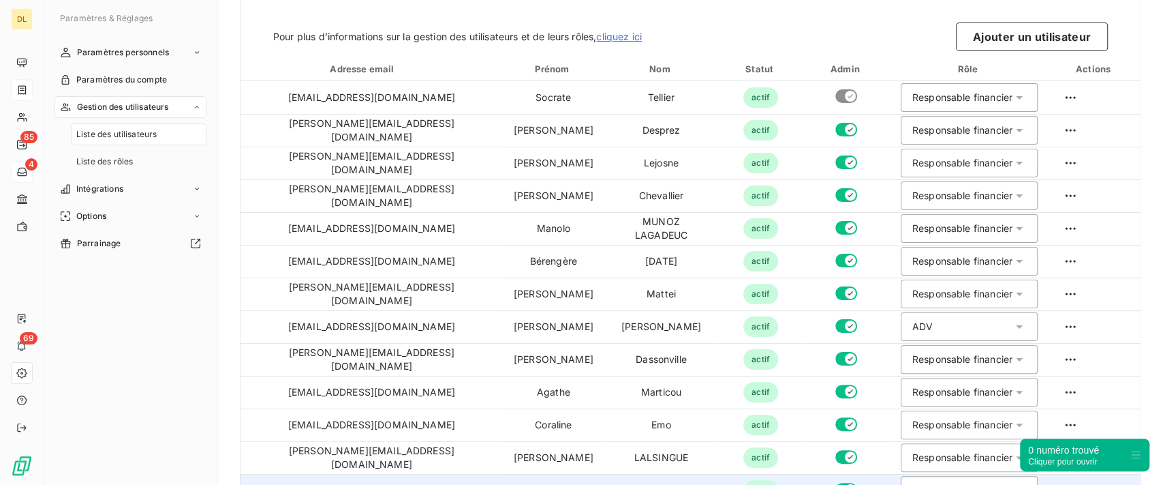
scroll to position [55, 0]
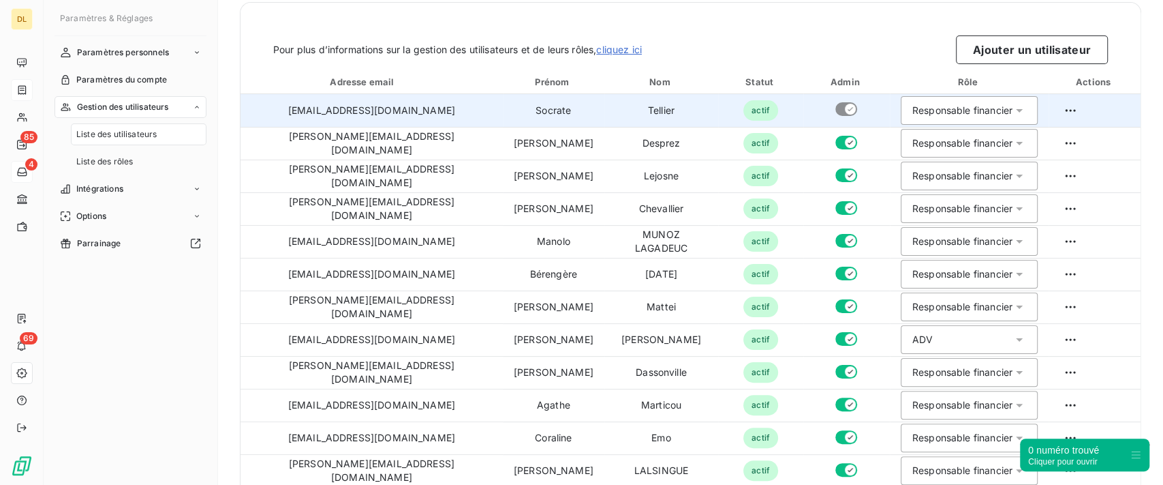
click at [913, 108] on div "Responsable financier" at bounding box center [963, 111] width 100 height 14
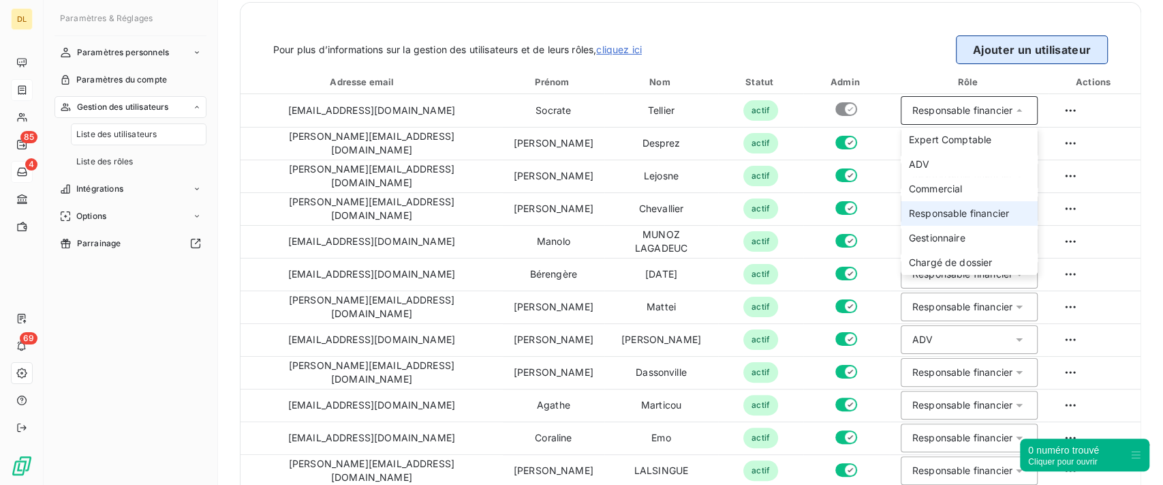
click at [990, 56] on button "Ajouter un utilisateur" at bounding box center [1032, 49] width 152 height 29
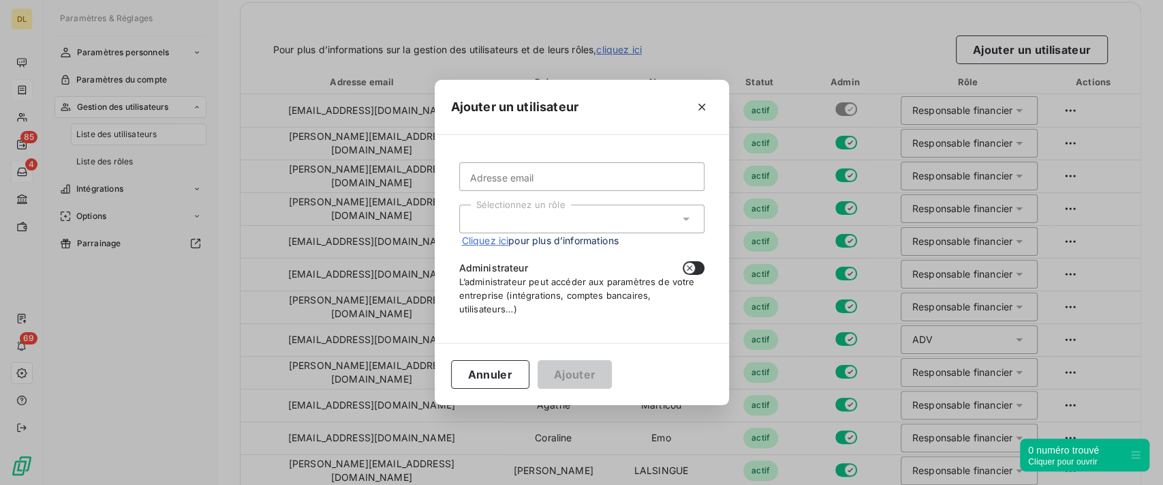
click at [575, 216] on div "Sélectionnez un rôle" at bounding box center [581, 218] width 245 height 29
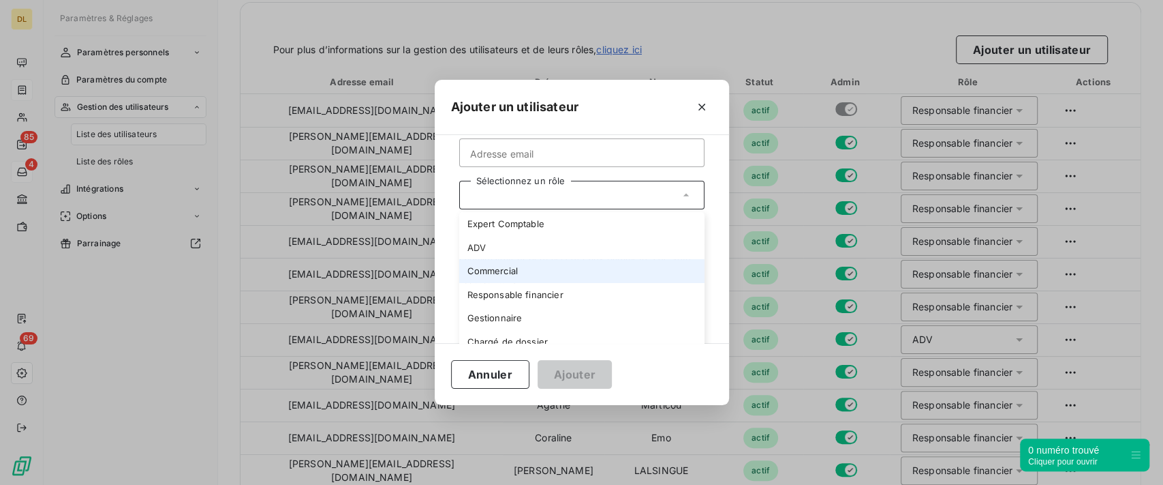
scroll to position [34, 0]
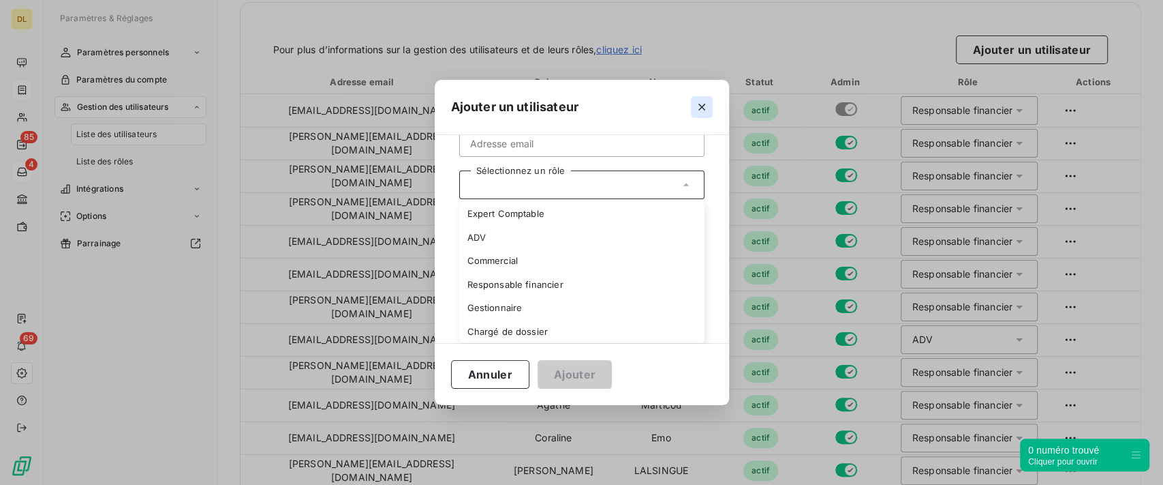
click at [701, 115] on button "button" at bounding box center [702, 107] width 22 height 22
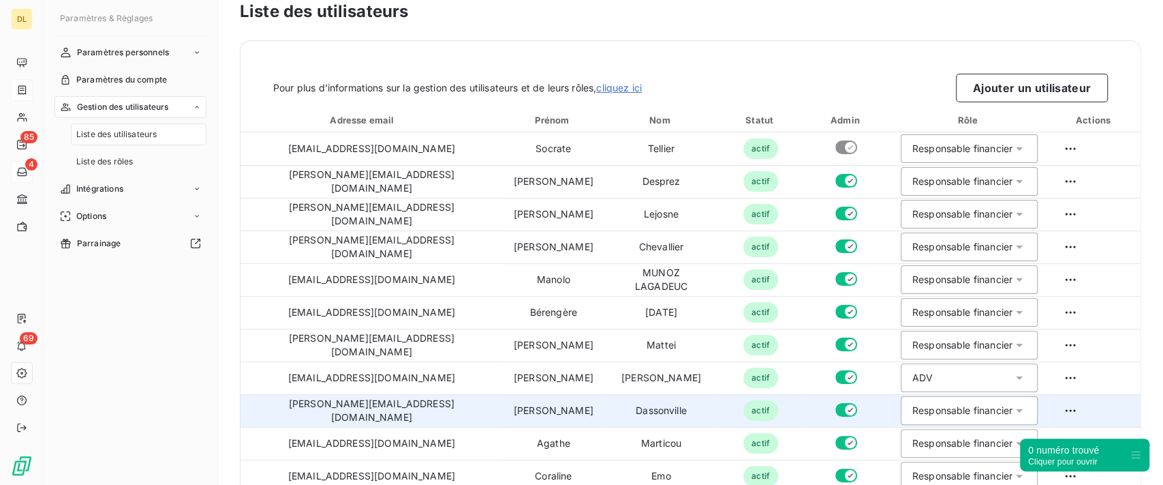
scroll to position [0, 0]
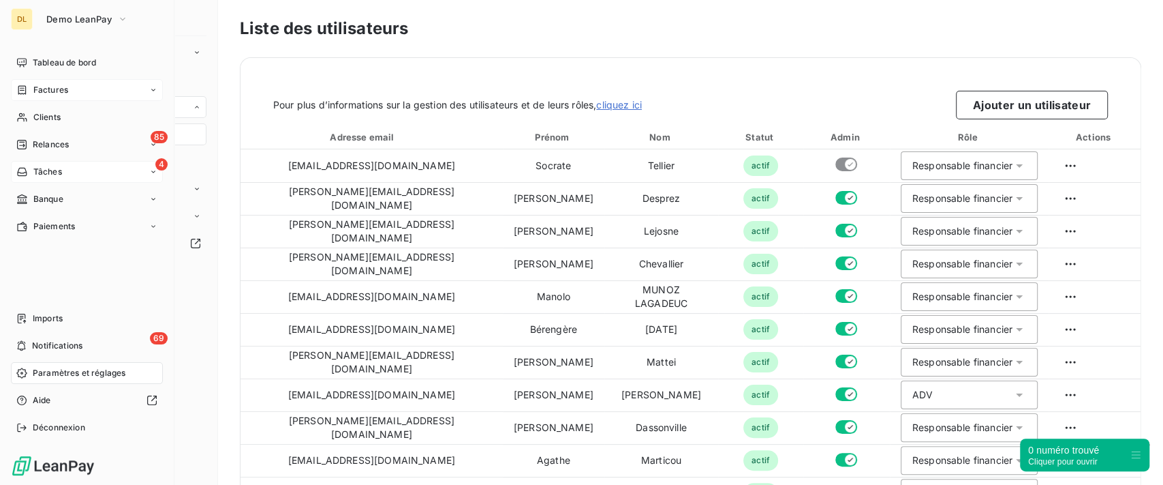
click at [55, 175] on span "Tâches" at bounding box center [47, 172] width 29 height 12
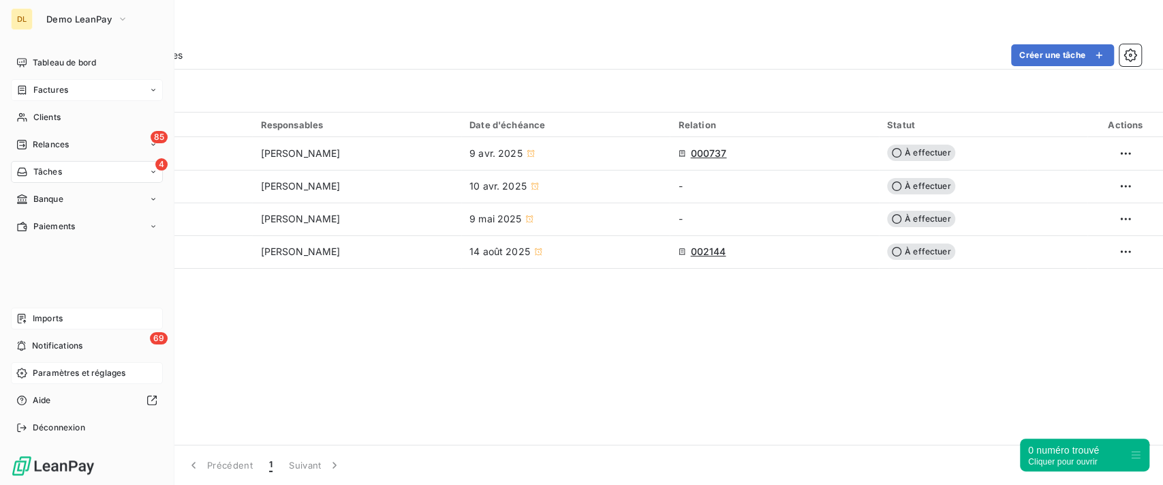
click at [72, 322] on div "Imports" at bounding box center [87, 318] width 152 height 22
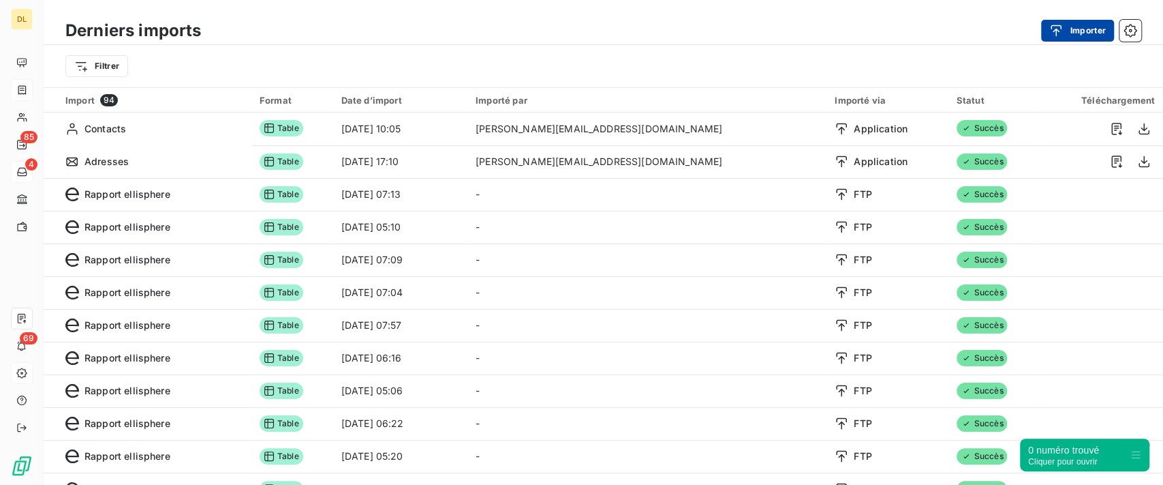
click at [1081, 31] on button "Importer" at bounding box center [1077, 31] width 73 height 22
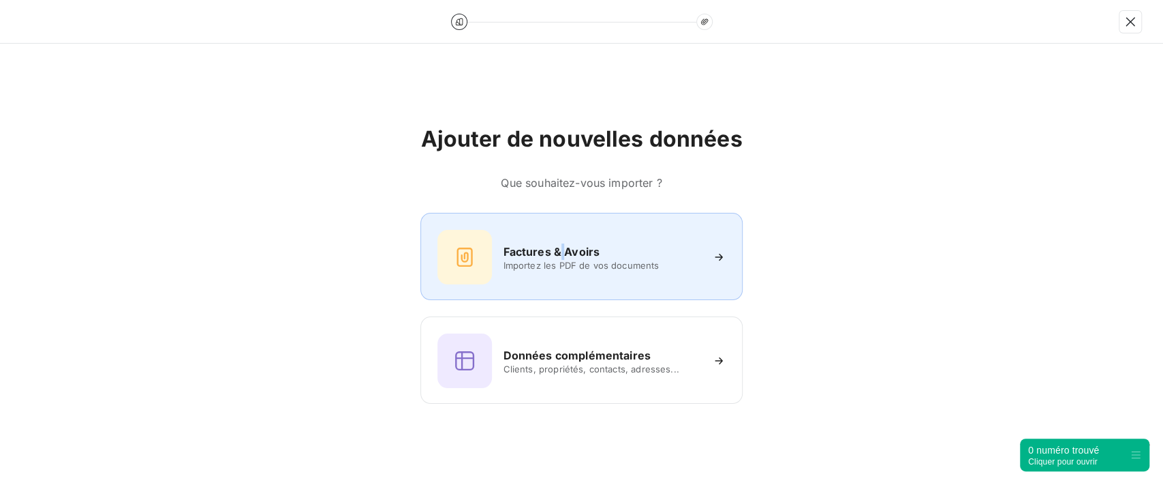
click at [563, 245] on h6 "Factures & Avoirs" at bounding box center [551, 251] width 97 height 16
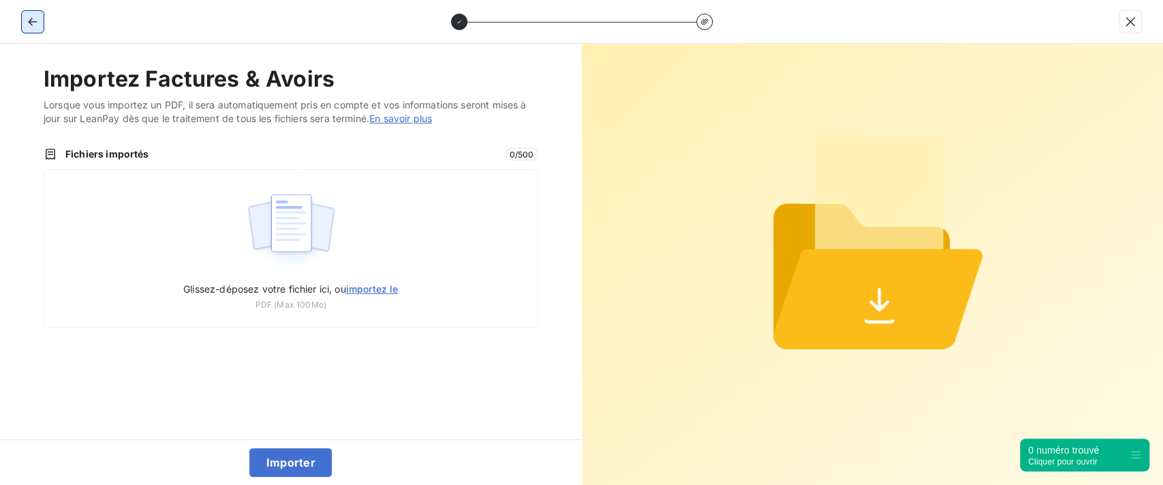
click at [33, 20] on icon "button" at bounding box center [33, 22] width 14 height 14
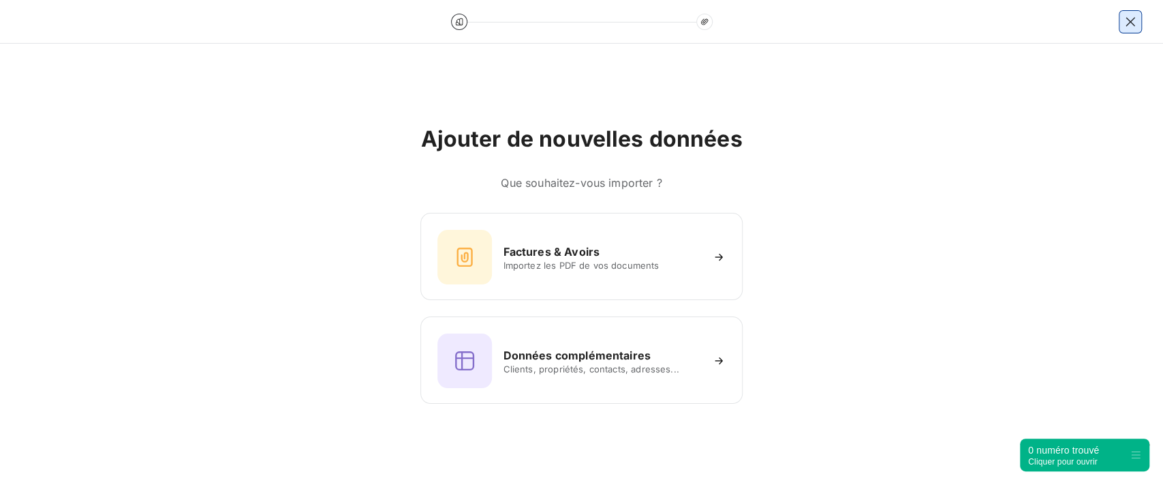
click at [1131, 20] on icon "button" at bounding box center [1130, 21] width 9 height 9
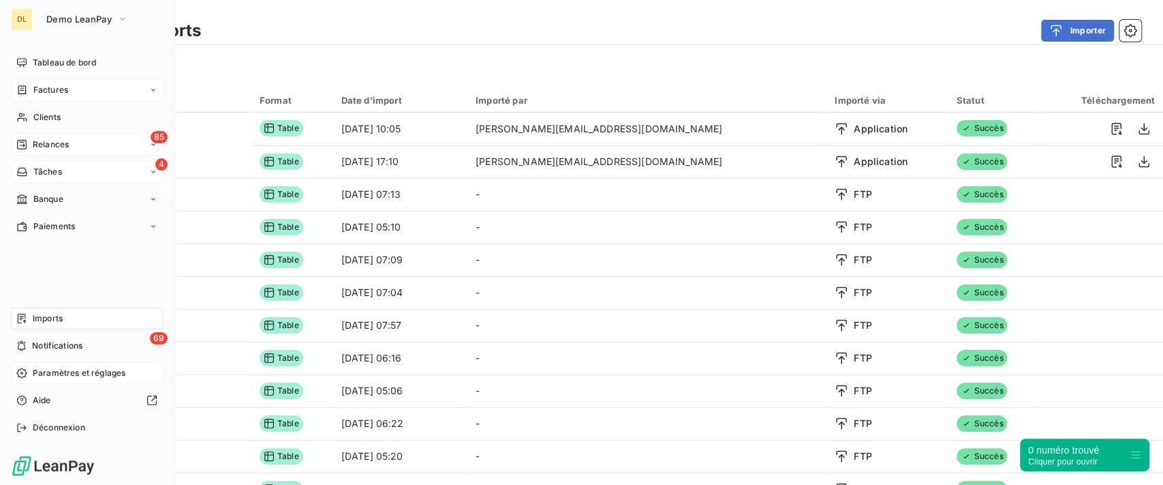
click at [86, 147] on div "85 Relances" at bounding box center [87, 145] width 152 height 22
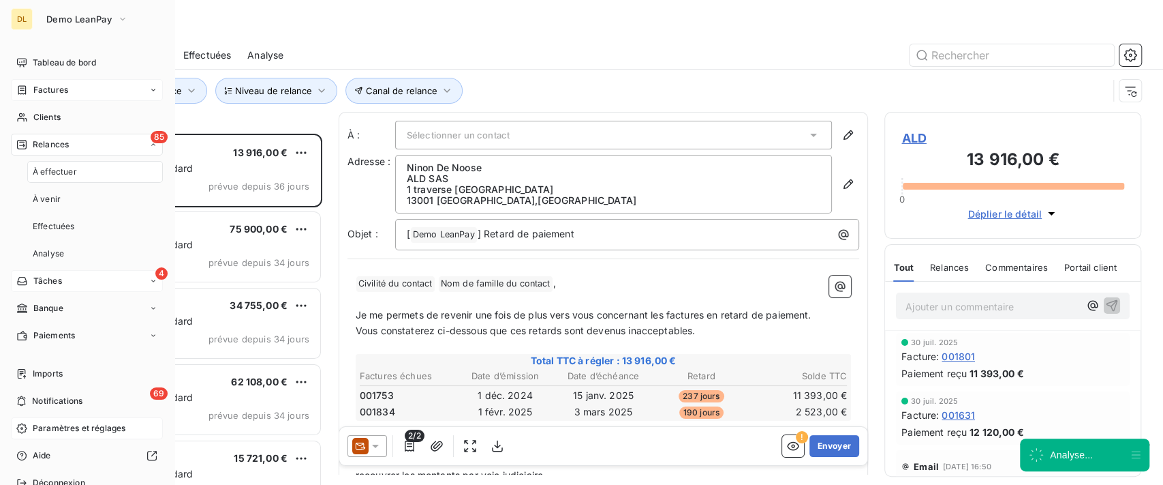
scroll to position [337, 243]
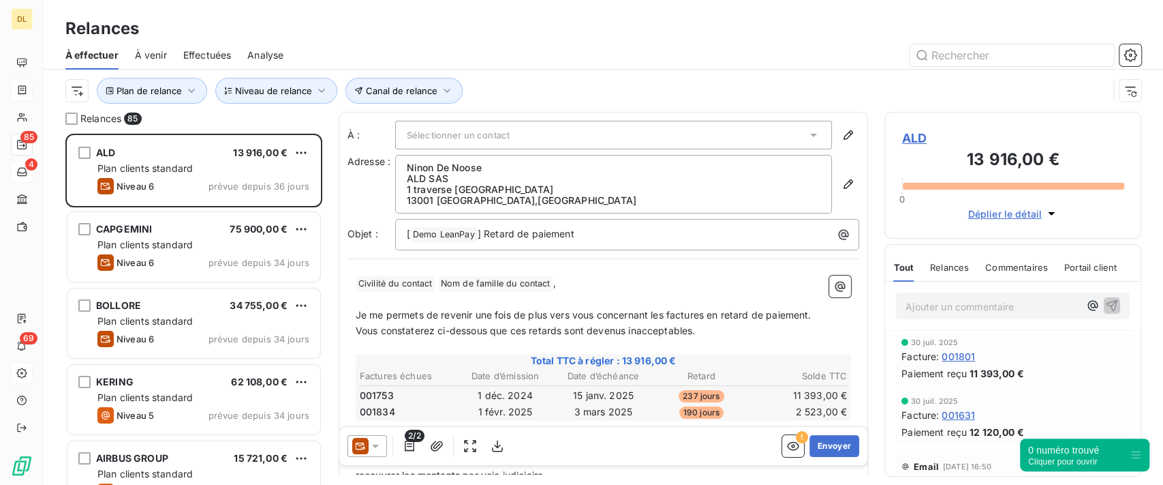
click at [258, 50] on span "Analyse" at bounding box center [265, 55] width 36 height 14
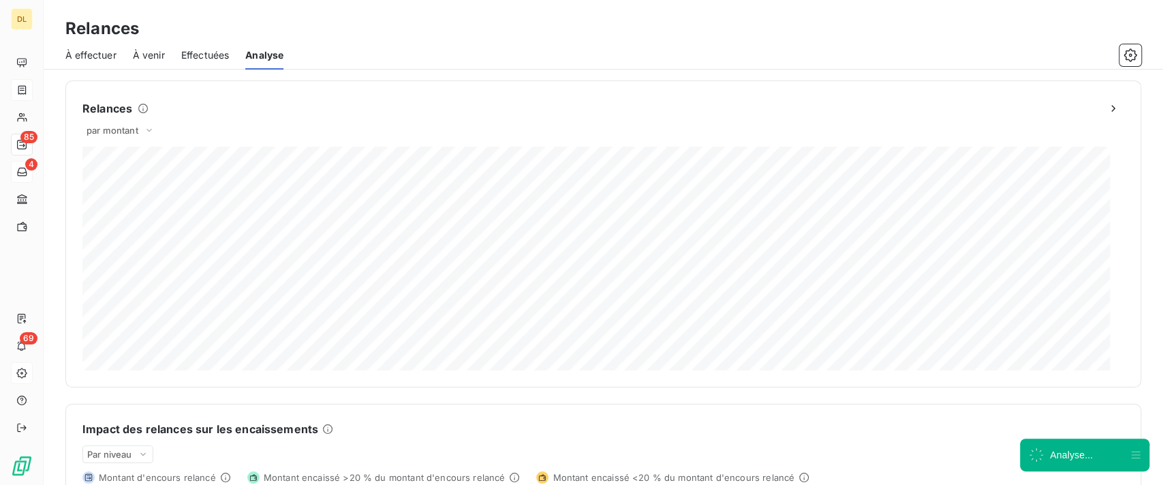
click at [215, 59] on span "Effectuées" at bounding box center [205, 55] width 48 height 14
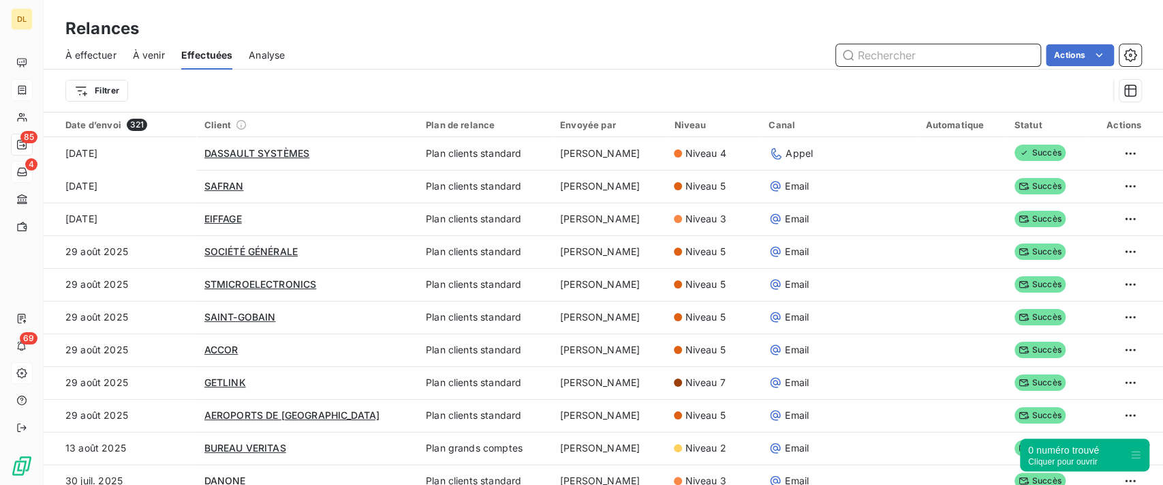
click at [158, 55] on span "À venir" at bounding box center [149, 55] width 32 height 14
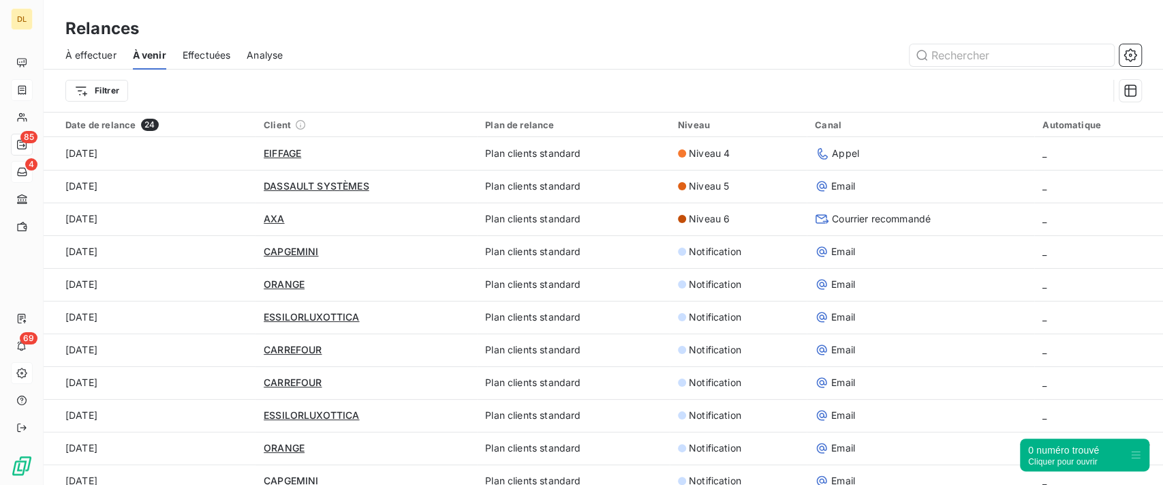
click at [110, 52] on span "À effectuer" at bounding box center [90, 55] width 51 height 14
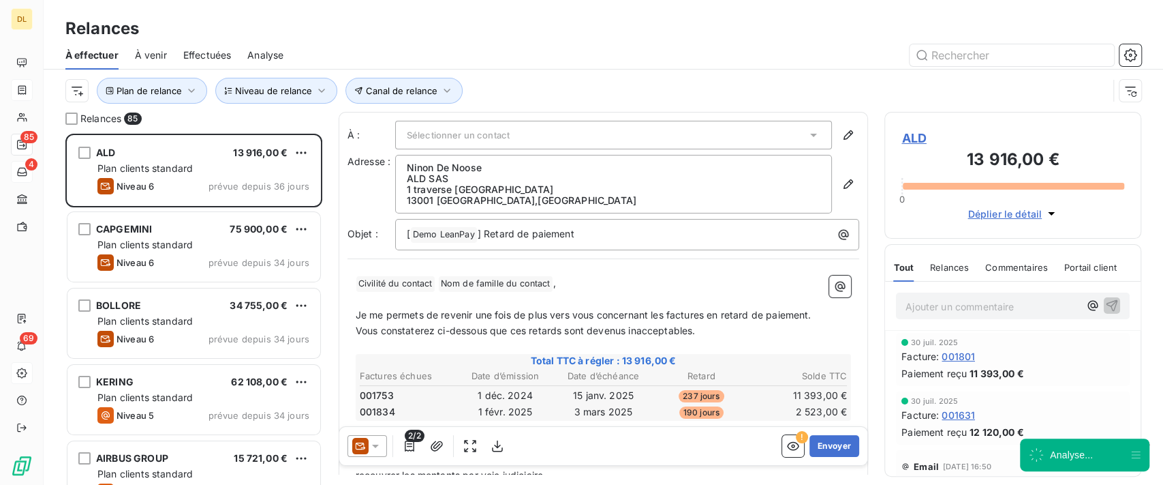
scroll to position [337, 243]
click at [434, 103] on button "Canal de relance" at bounding box center [404, 91] width 117 height 26
click at [616, 129] on div at bounding box center [626, 126] width 196 height 29
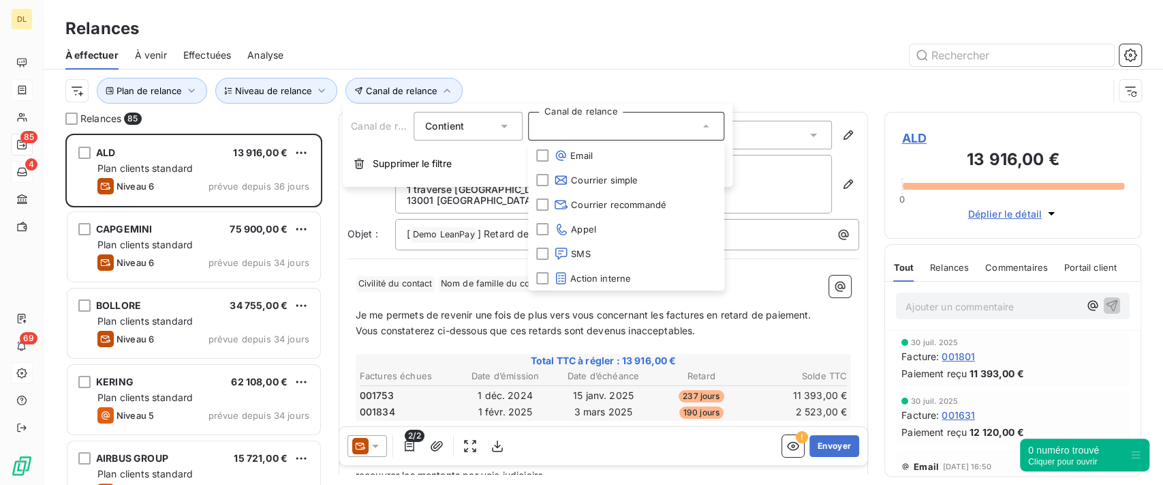
click at [664, 70] on div "Plan de relance Canal de relance Niveau de relance" at bounding box center [603, 91] width 1076 height 42
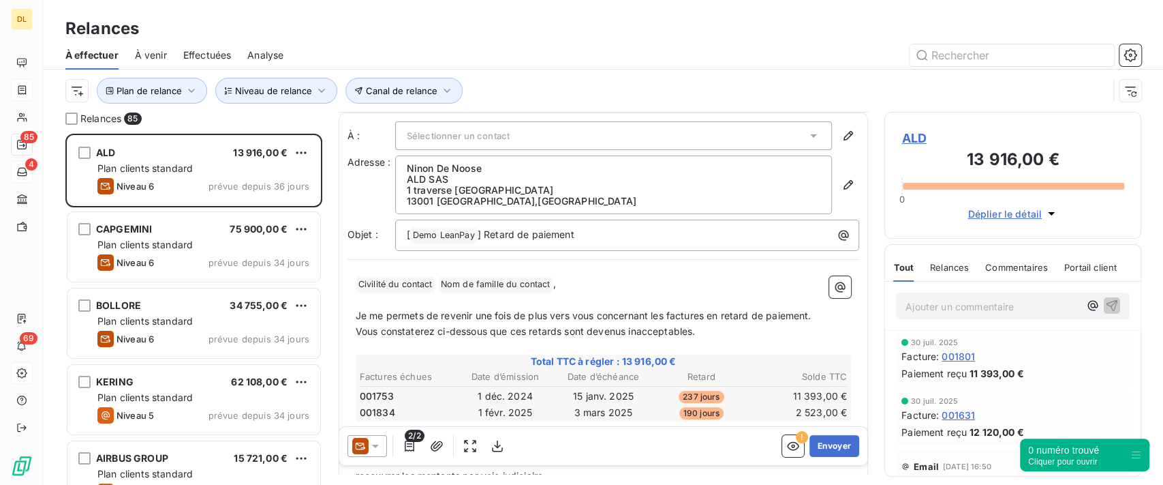
scroll to position [91, 0]
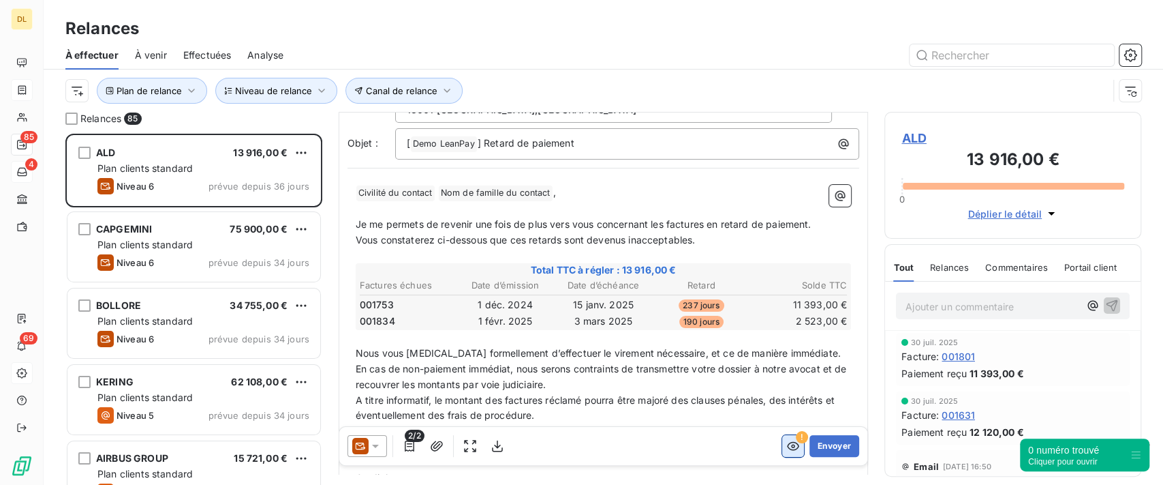
click at [787, 444] on icon "button" at bounding box center [793, 446] width 12 height 9
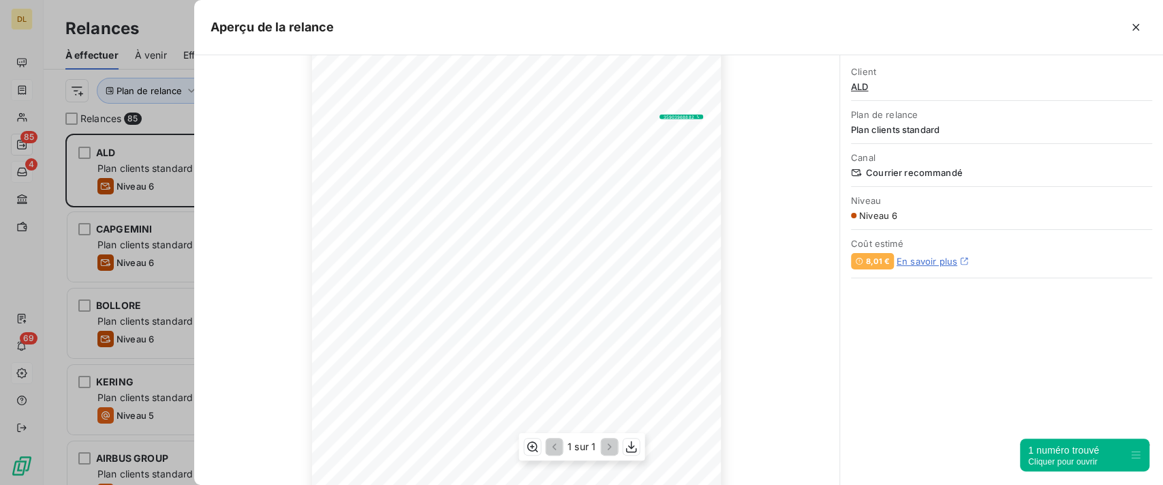
scroll to position [0, 0]
click at [1134, 29] on icon "button" at bounding box center [1136, 27] width 14 height 14
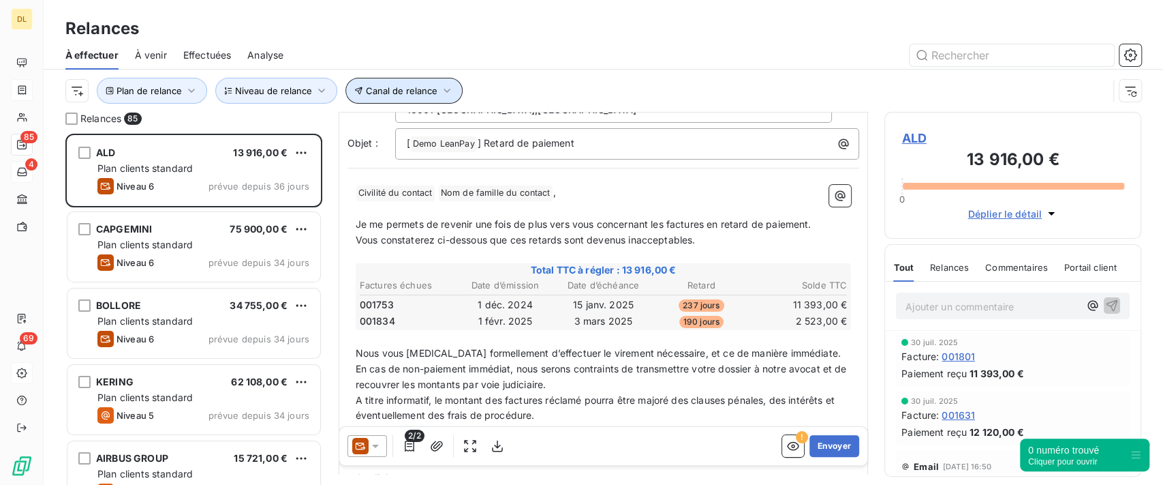
click at [427, 85] on span "Canal de relance" at bounding box center [402, 90] width 72 height 11
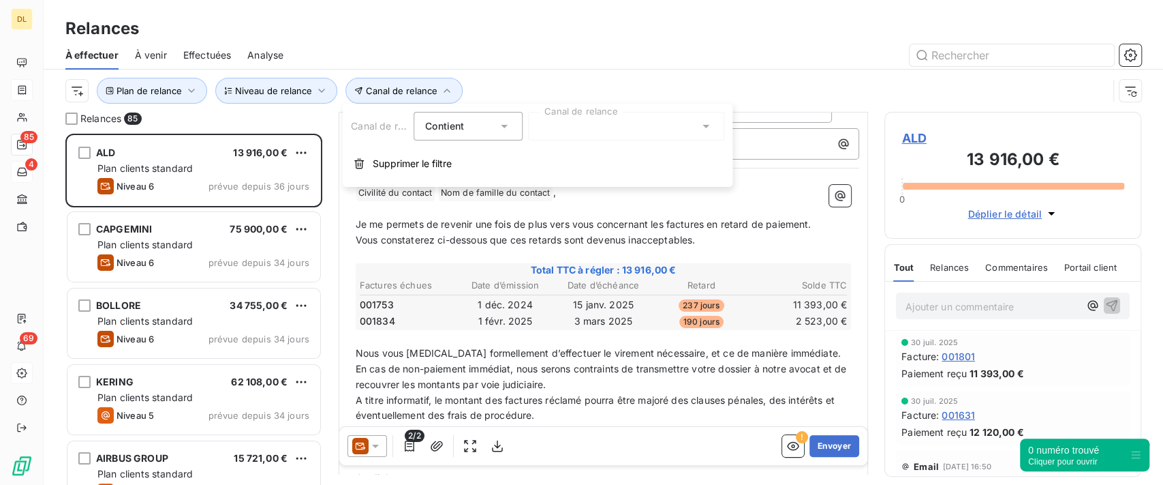
click at [607, 123] on div at bounding box center [626, 126] width 196 height 29
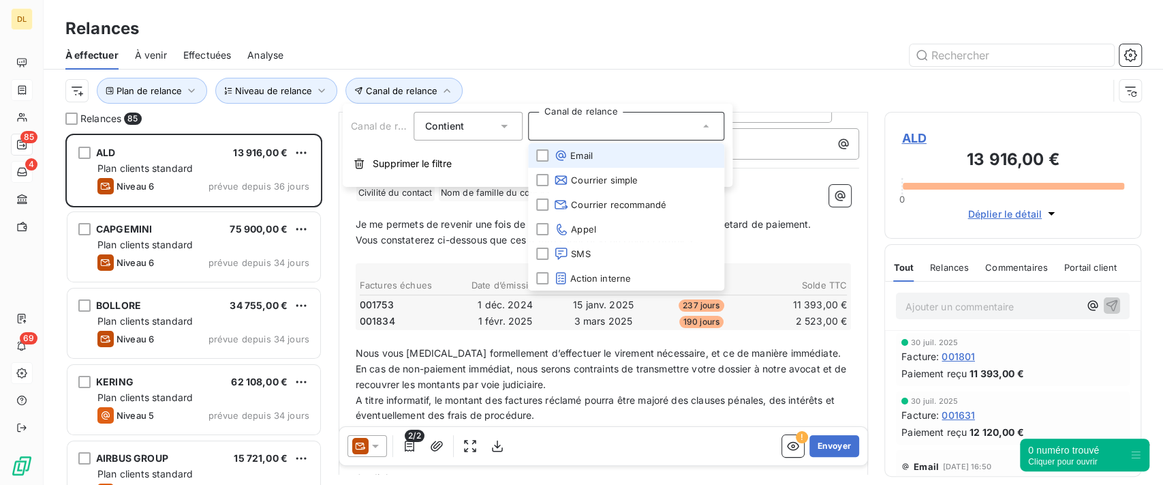
click at [579, 155] on span "Email" at bounding box center [573, 156] width 39 height 14
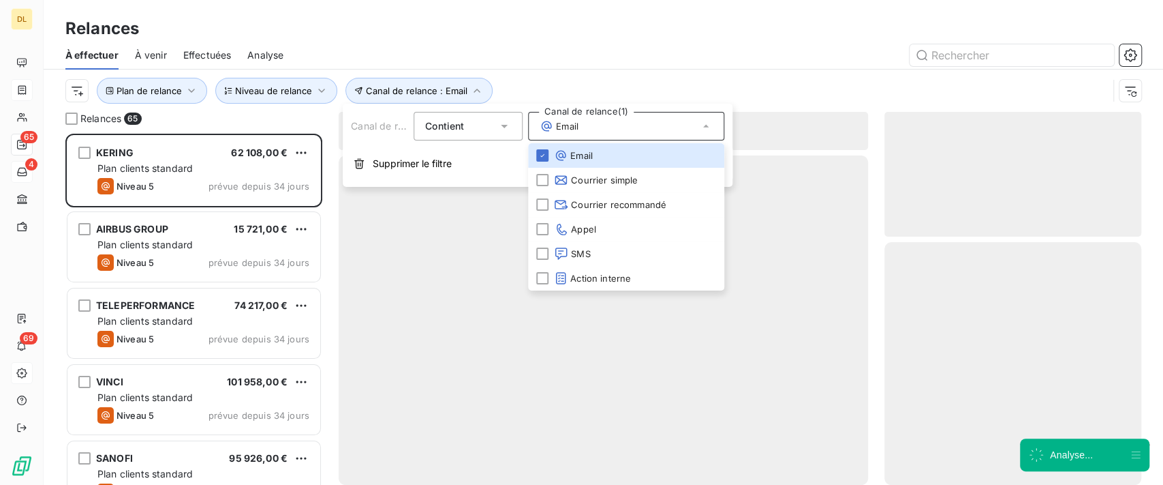
scroll to position [337, 243]
click at [762, 80] on div "Plan de relance Canal de relance : Email Niveau de relance" at bounding box center [586, 91] width 1043 height 26
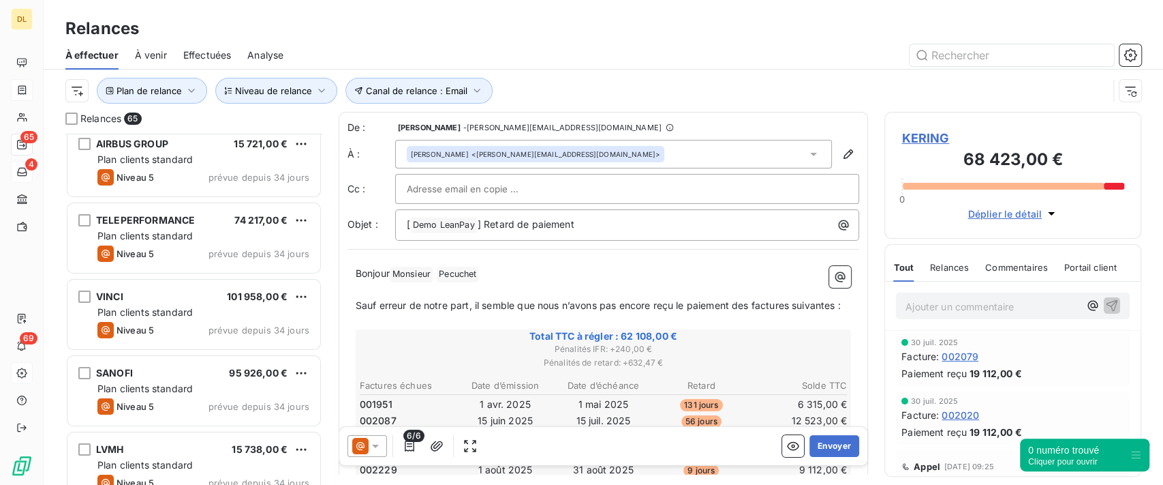
scroll to position [91, 0]
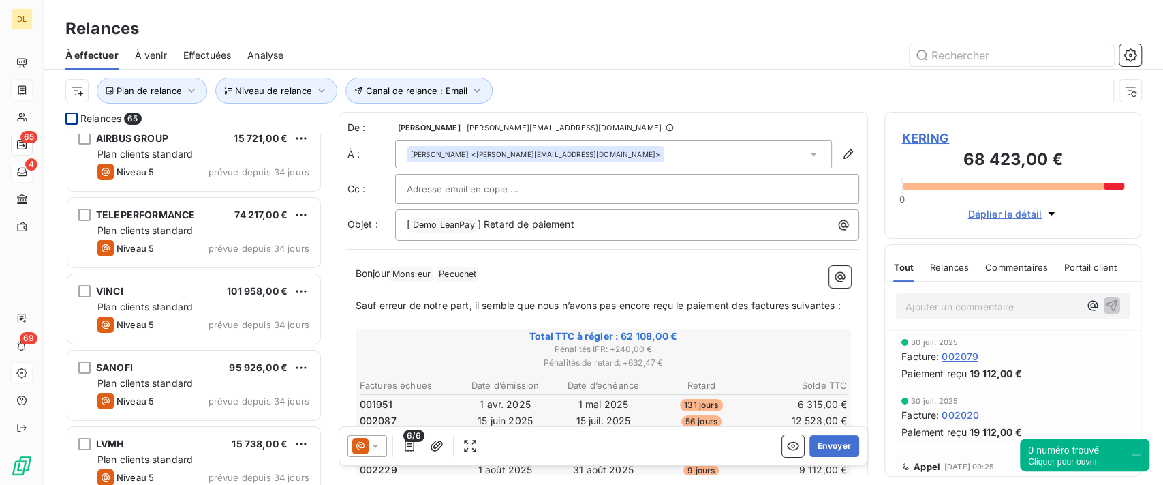
click at [74, 119] on div at bounding box center [71, 118] width 12 height 12
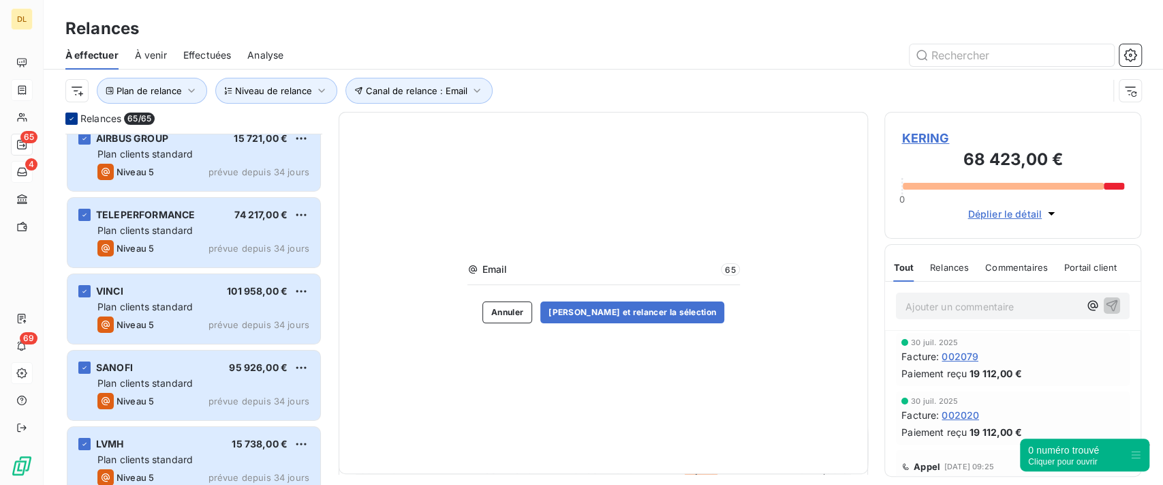
click at [70, 120] on icon at bounding box center [71, 119] width 8 height 8
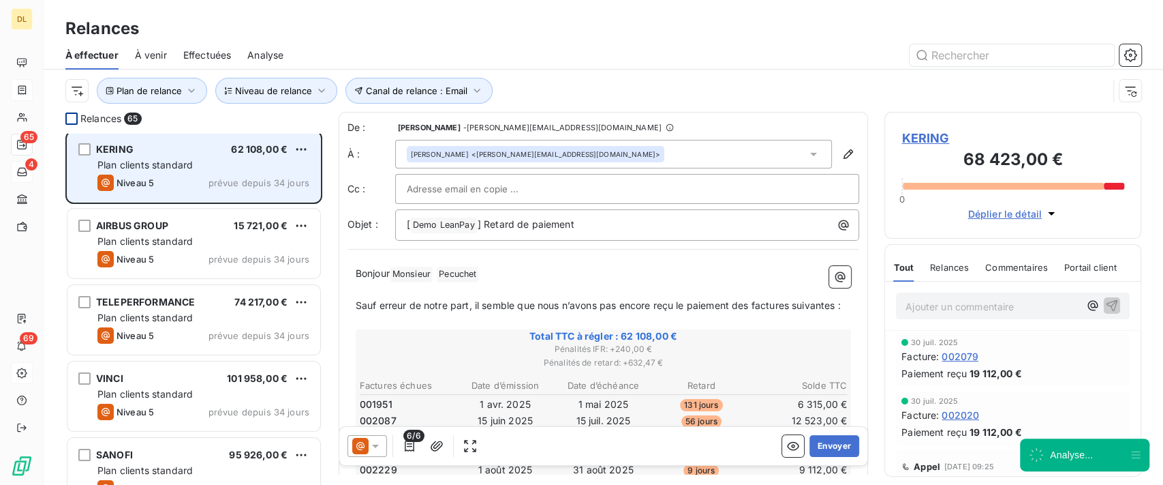
scroll to position [0, 0]
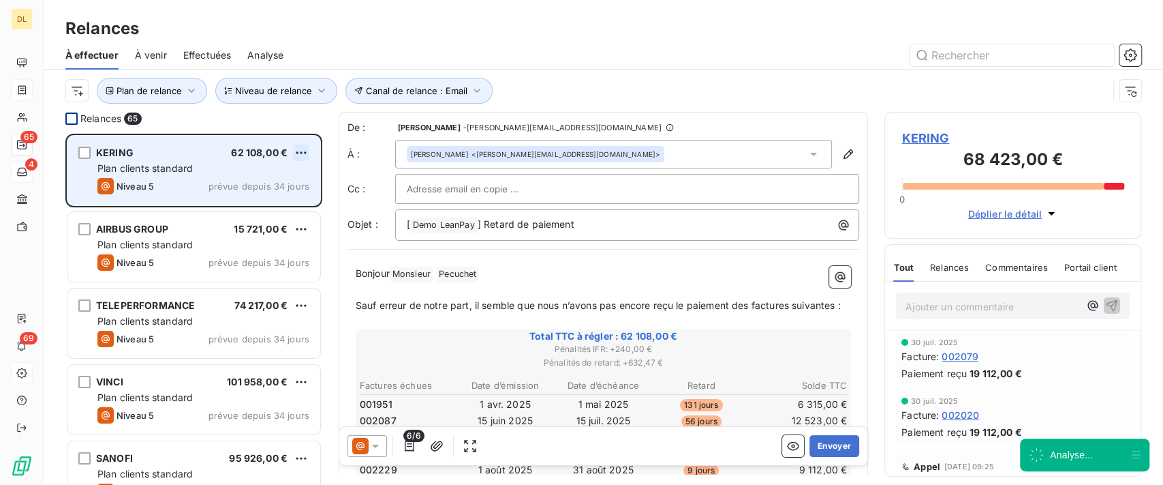
click at [303, 153] on html "DL 65 4 69 Relances À effectuer À venir Effectuées Analyse Plan de relance Cana…" at bounding box center [581, 242] width 1163 height 485
click at [282, 178] on div "Replanifier cette action" at bounding box center [243, 180] width 122 height 22
select select "8"
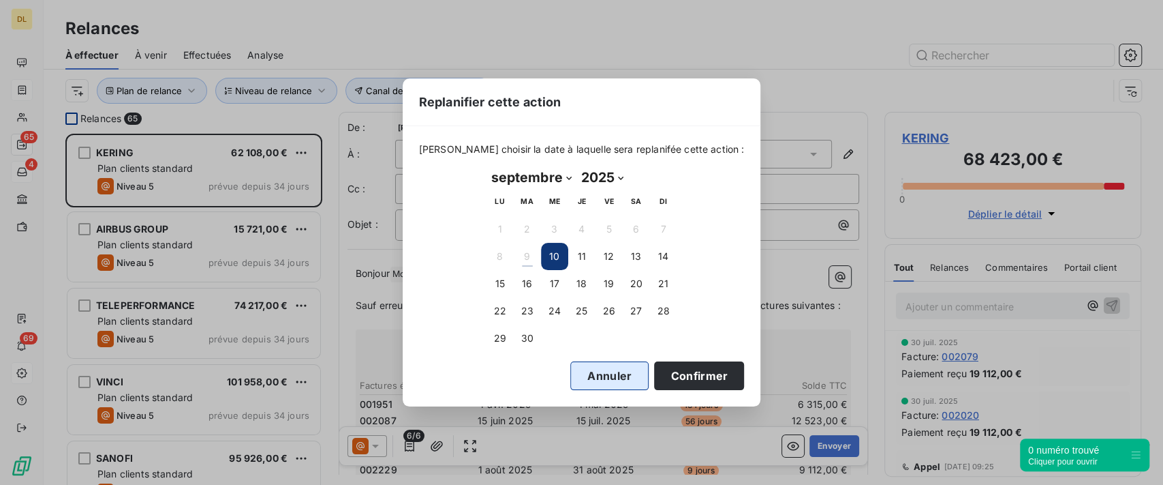
click at [603, 369] on button "Annuler" at bounding box center [610, 375] width 78 height 29
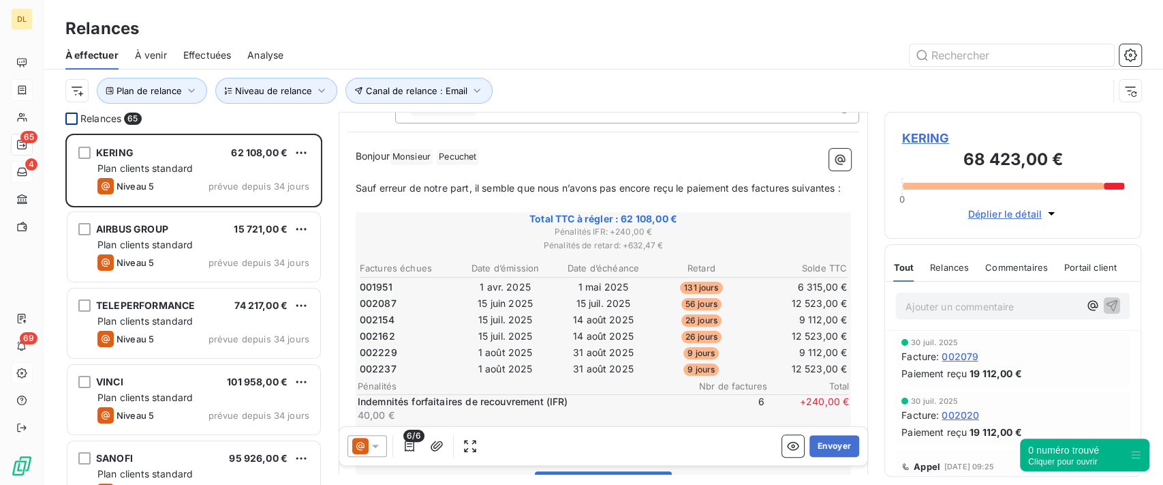
scroll to position [182, 0]
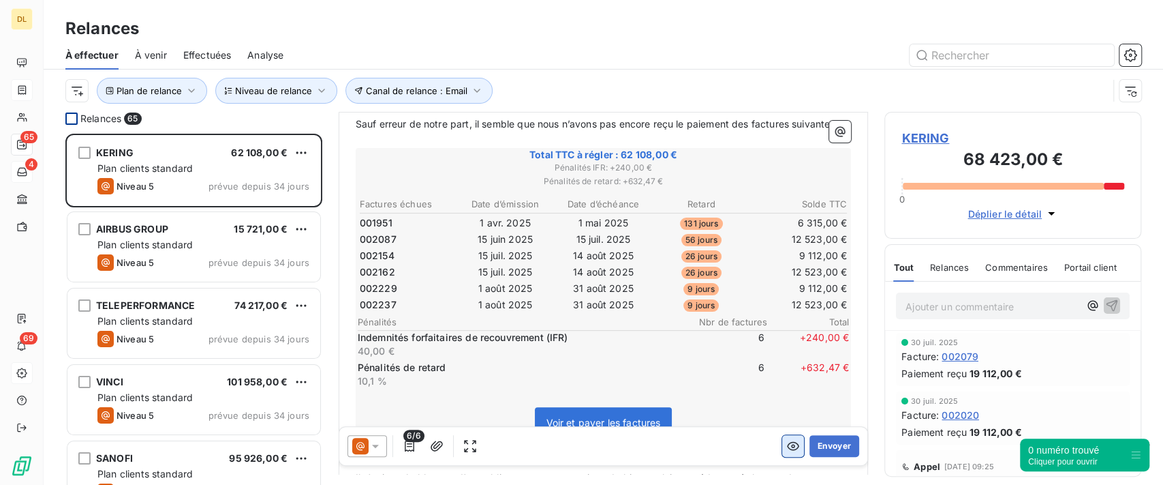
click at [782, 438] on button "button" at bounding box center [793, 446] width 22 height 22
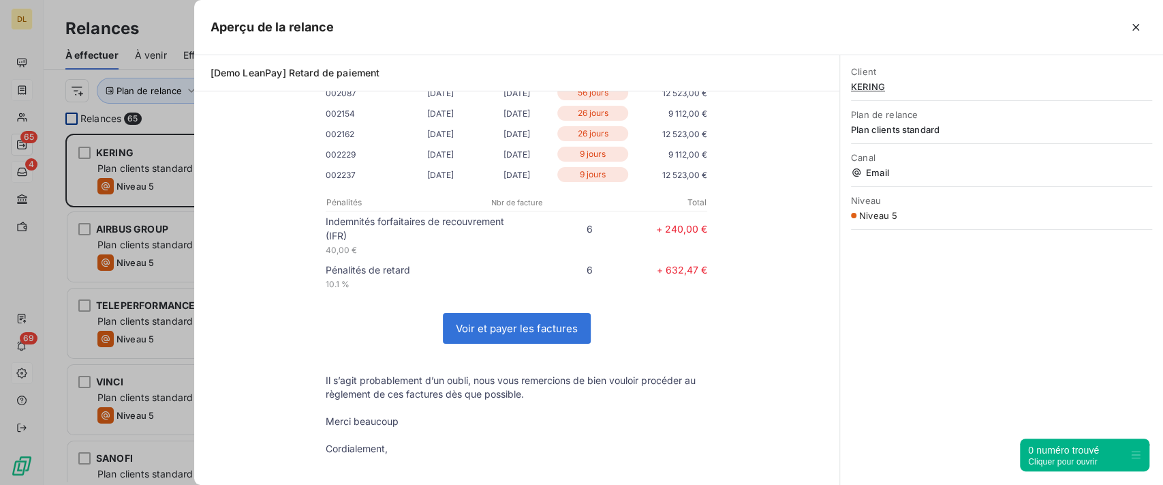
scroll to position [14, 14]
click at [1143, 31] on button "button" at bounding box center [1136, 27] width 22 height 22
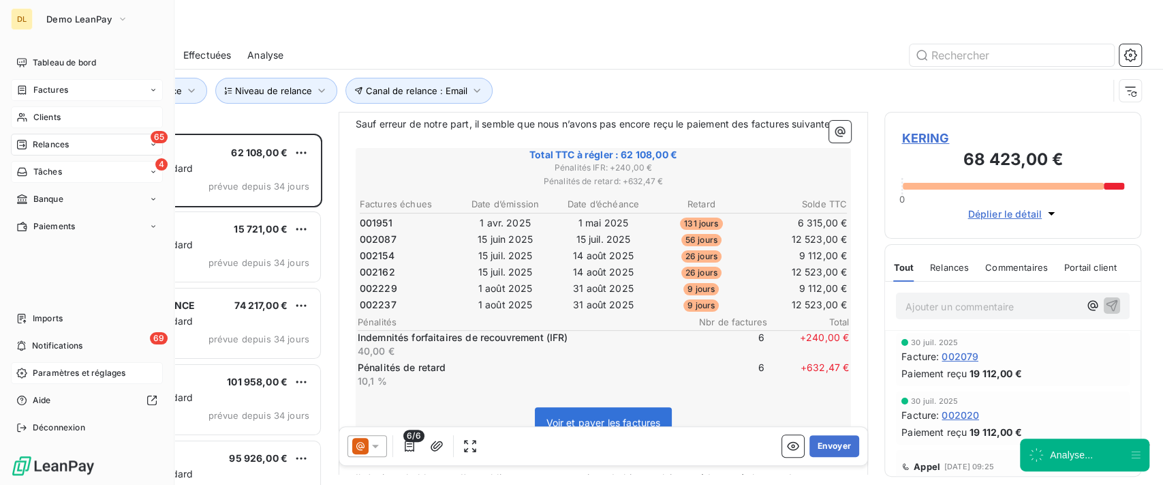
click at [30, 121] on div "Clients" at bounding box center [87, 117] width 152 height 22
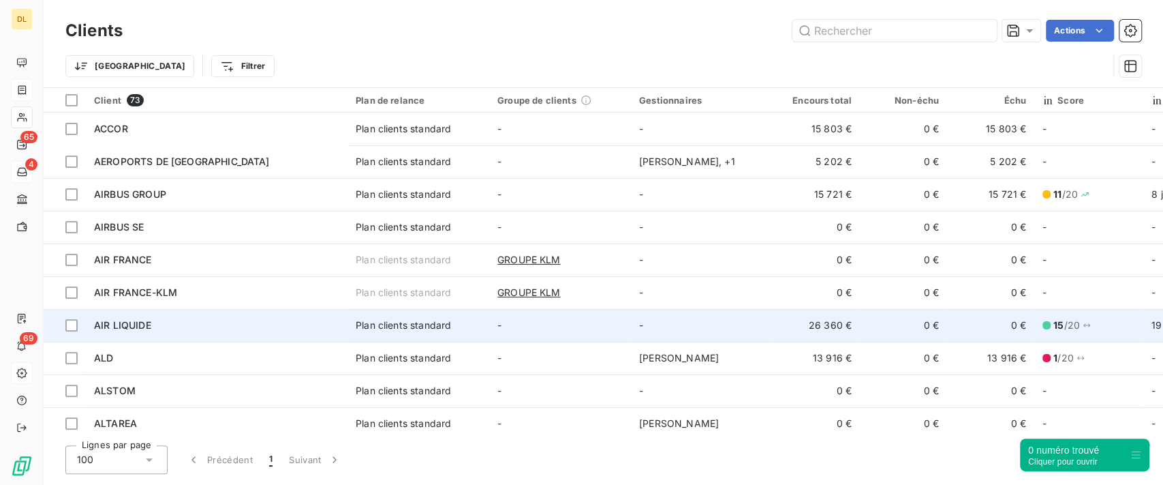
click at [279, 322] on div "AIR LIQUIDE" at bounding box center [216, 325] width 245 height 14
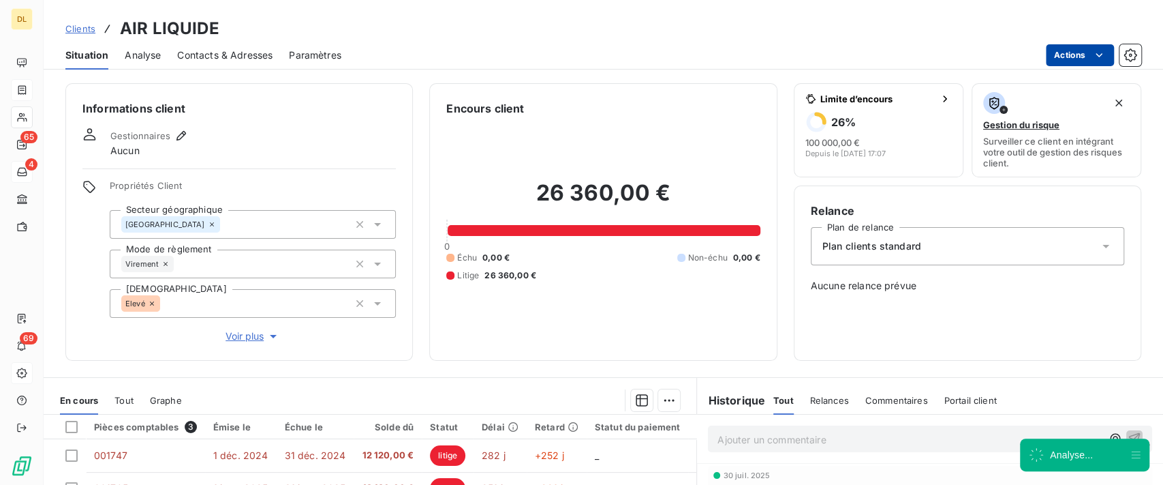
click at [1066, 49] on html "DL 65 4 69 Clients AIR LIQUIDE Situation Analyse Contacts & Adresses Paramètres…" at bounding box center [581, 242] width 1163 height 485
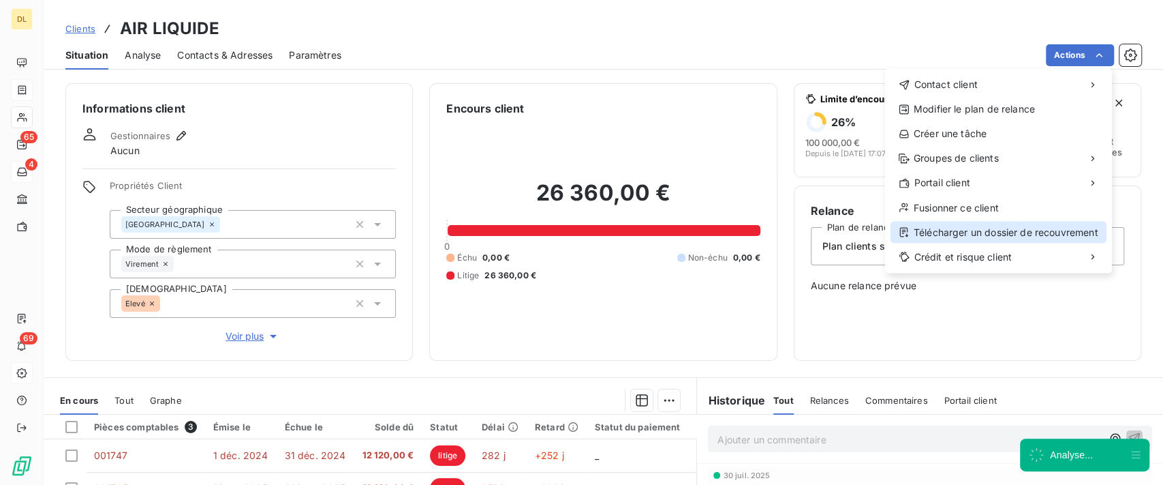
click at [964, 229] on div "Télécharger un dossier de recouvrement" at bounding box center [999, 232] width 216 height 22
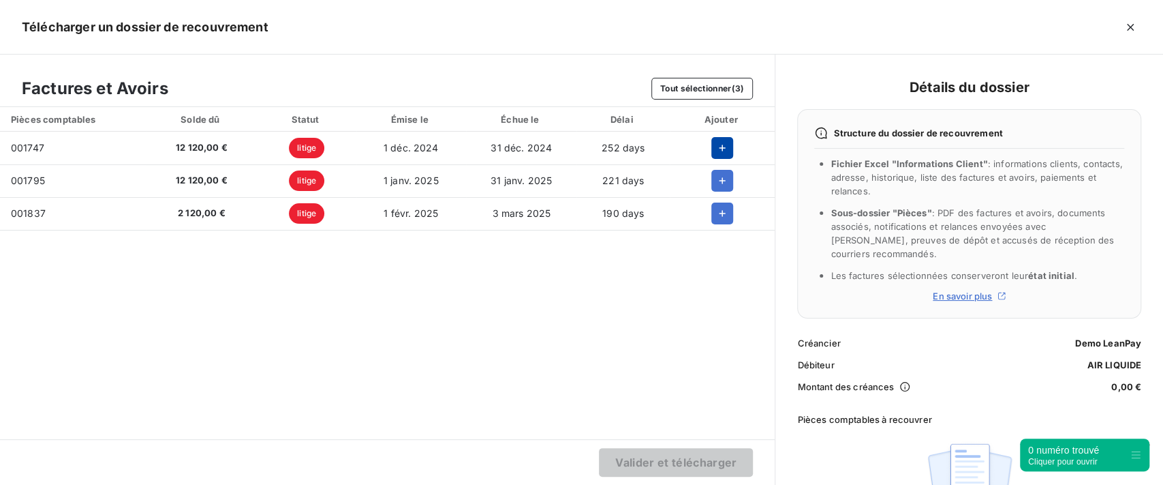
click at [727, 148] on icon "button" at bounding box center [723, 148] width 14 height 14
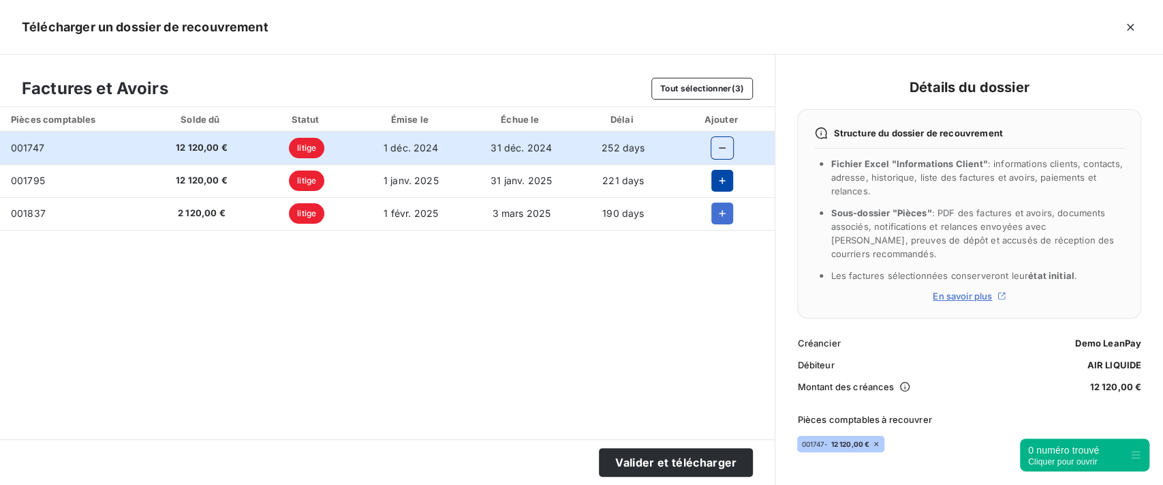
click at [725, 179] on icon "button" at bounding box center [723, 181] width 14 height 14
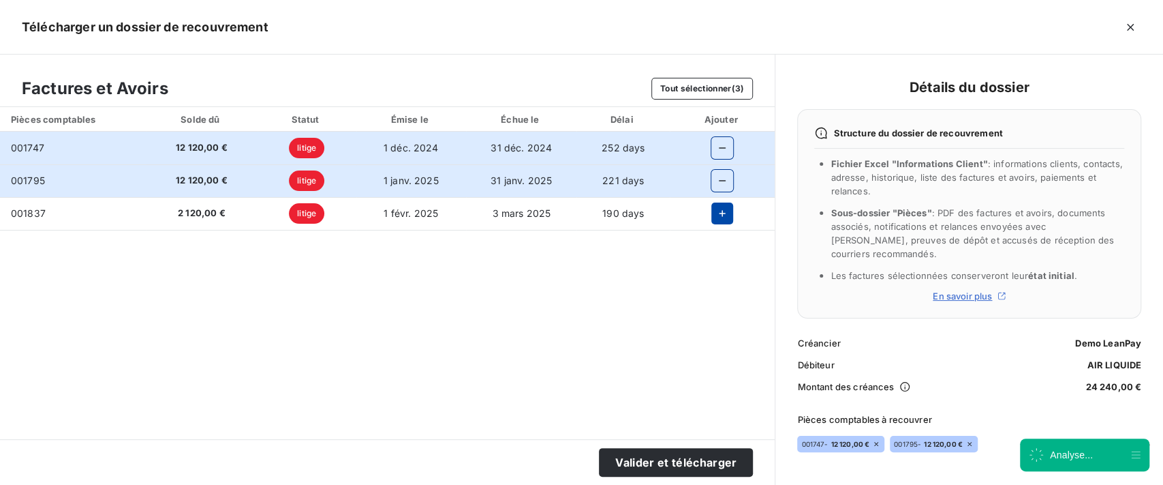
click at [722, 210] on icon "button" at bounding box center [723, 214] width 14 height 14
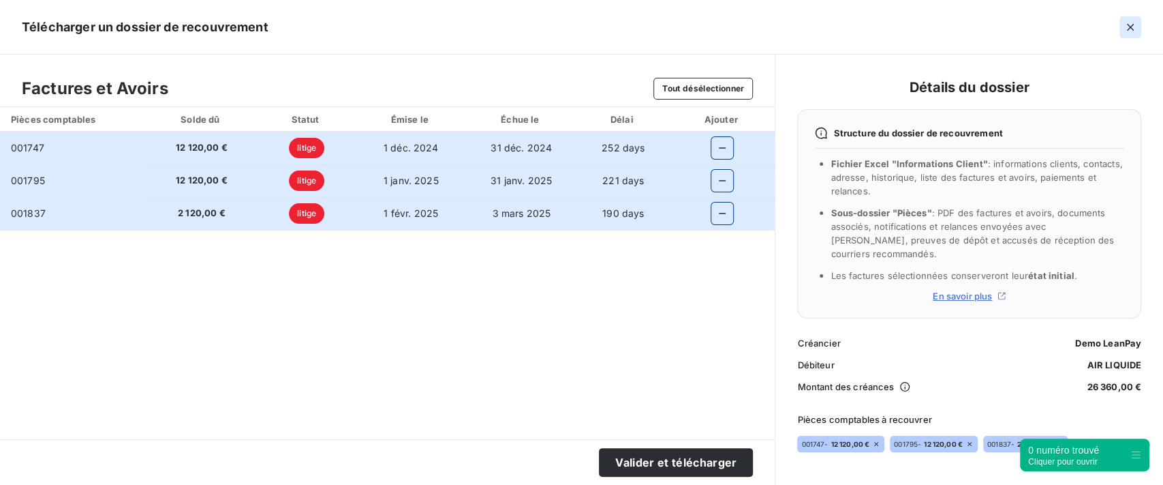
click at [1137, 24] on icon "button" at bounding box center [1131, 27] width 14 height 14
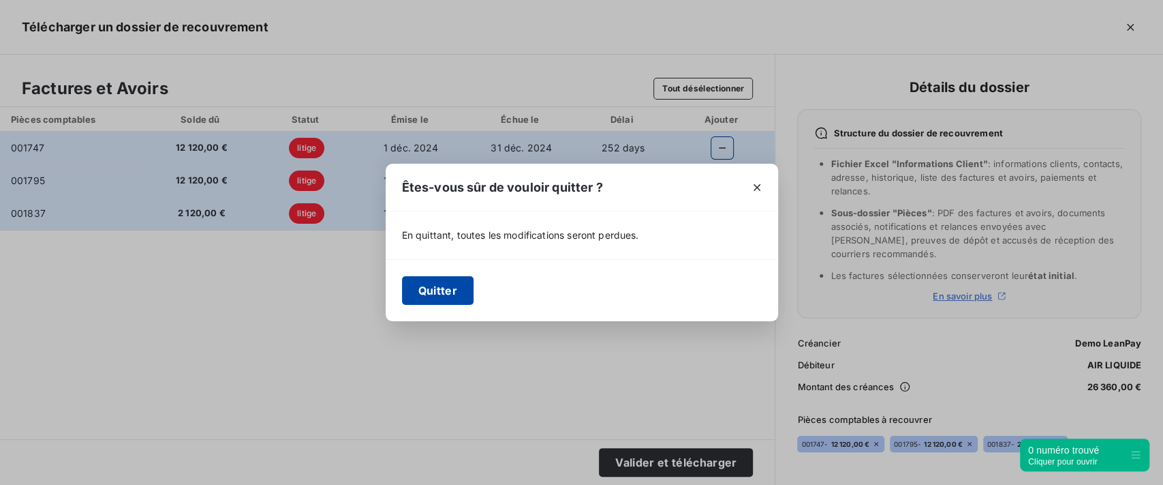
click at [452, 289] on button "Quitter" at bounding box center [438, 290] width 72 height 29
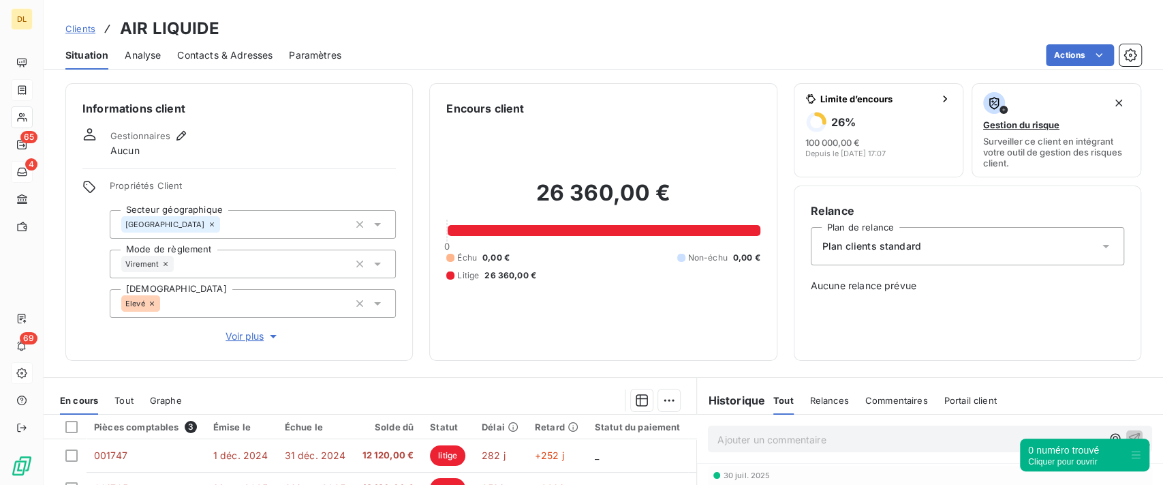
click at [146, 56] on span "Analyse" at bounding box center [143, 55] width 36 height 14
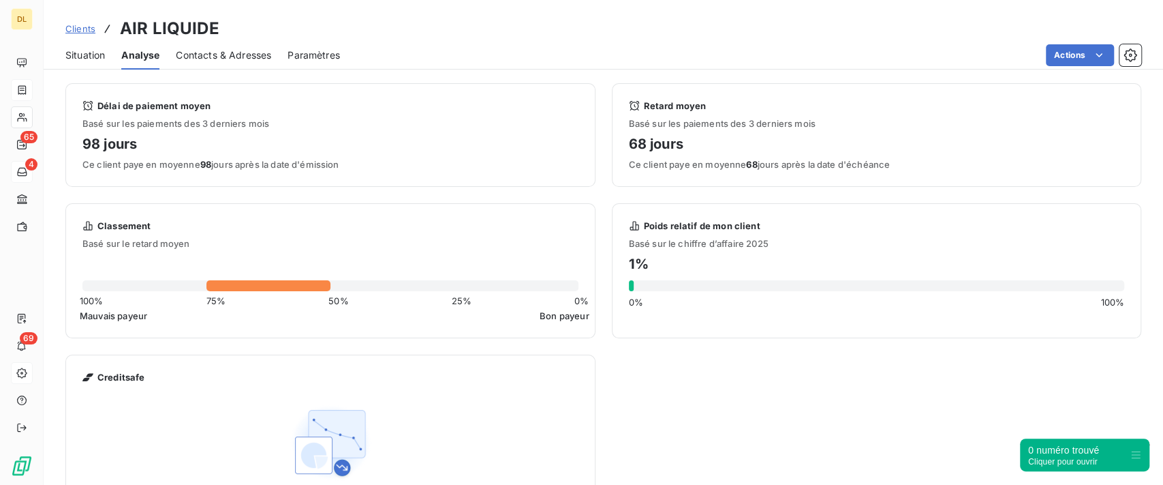
click at [91, 59] on span "Situation" at bounding box center [85, 55] width 40 height 14
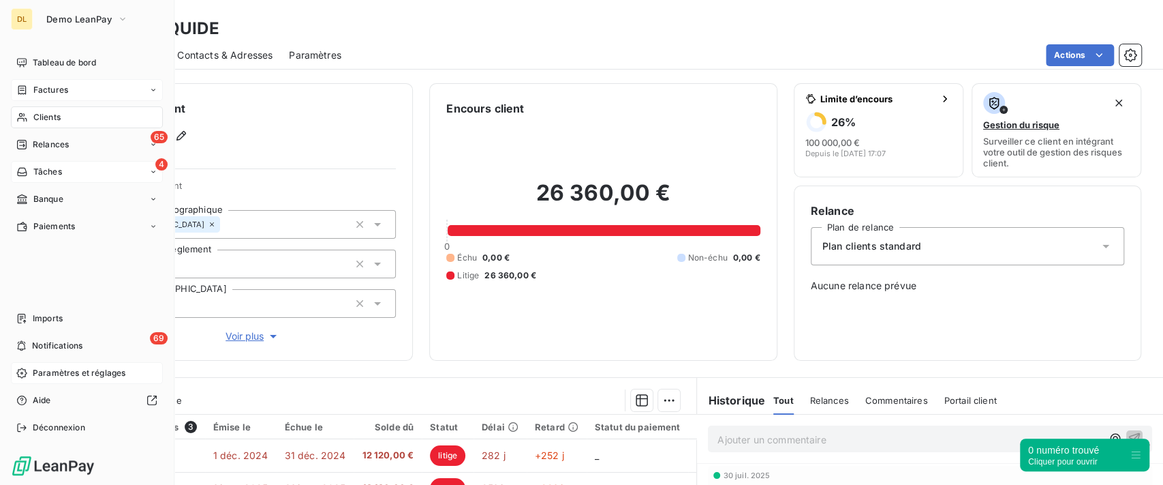
click at [46, 97] on div "Factures" at bounding box center [87, 90] width 152 height 22
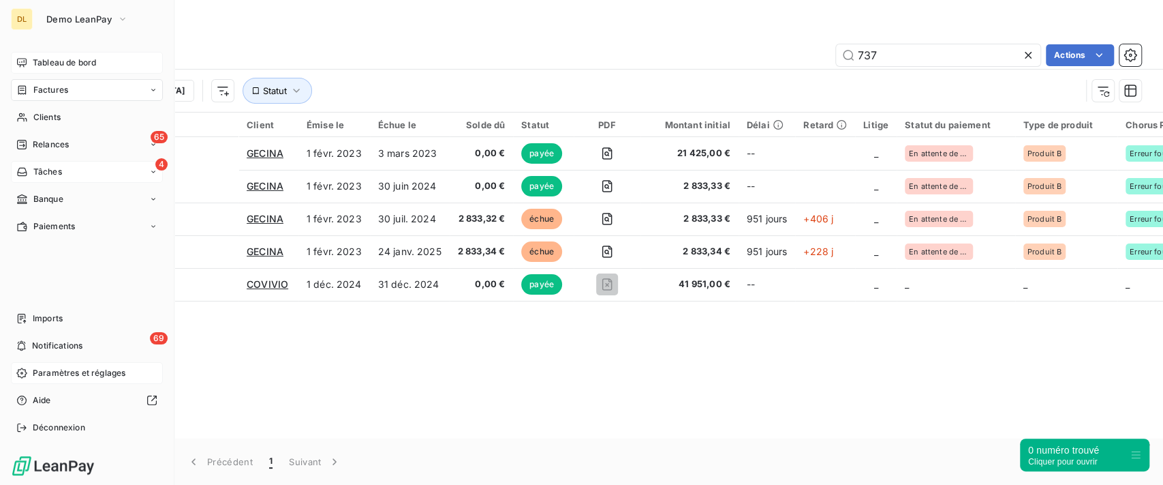
click at [40, 63] on span "Tableau de bord" at bounding box center [64, 63] width 63 height 12
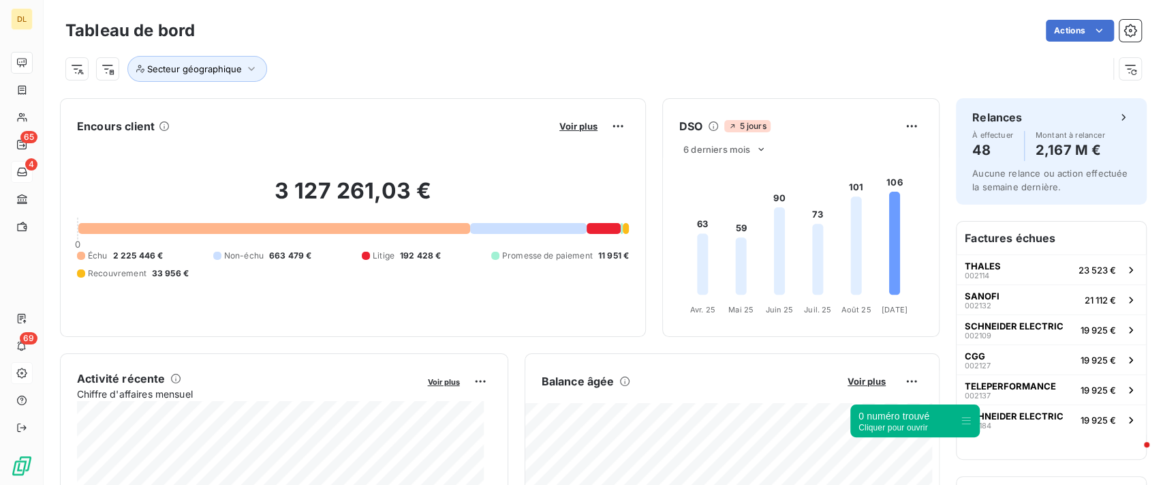
drag, startPoint x: 1140, startPoint y: 452, endPoint x: 932, endPoint y: 414, distance: 211.2
click at [961, 415] on icon at bounding box center [966, 420] width 11 height 11
